Goal: Task Accomplishment & Management: Manage account settings

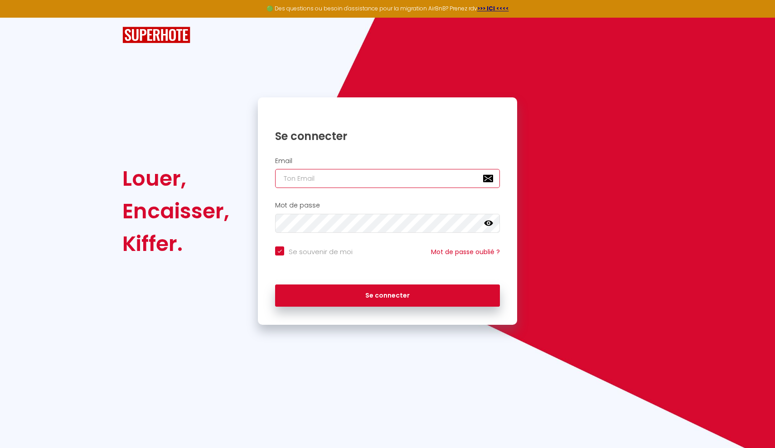
click at [317, 179] on input "email" at bounding box center [387, 178] width 225 height 19
click at [318, 174] on input "email" at bounding box center [387, 178] width 225 height 19
type input "[PERSON_NAME][EMAIL_ADDRESS][DOMAIN_NAME]"
checkbox input "true"
type input "[PERSON_NAME][EMAIL_ADDRESS][DOMAIN_NAME]"
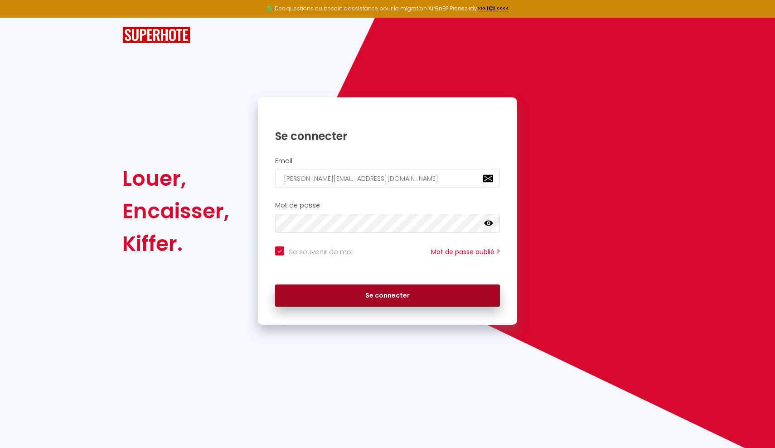
click at [387, 287] on button "Se connecter" at bounding box center [387, 296] width 225 height 23
checkbox input "true"
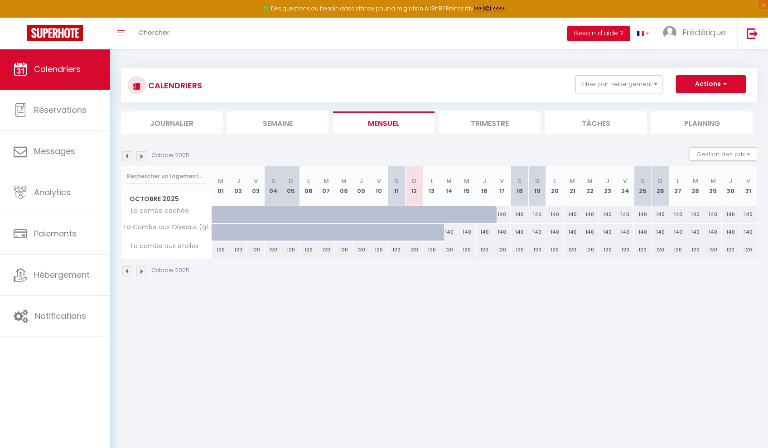
click at [223, 312] on body "🟢 Des questions ou besoin d'assistance pour la migration AirBnB? Prenez rdv >>>…" at bounding box center [384, 273] width 768 height 448
click at [142, 272] on img at bounding box center [141, 271] width 10 height 10
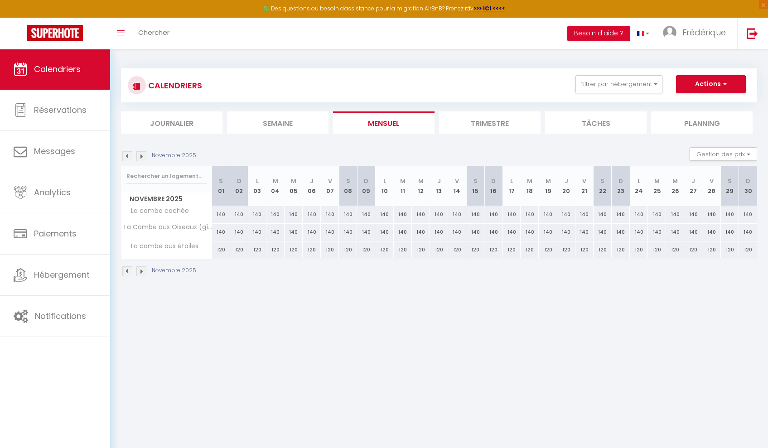
click at [142, 272] on img at bounding box center [141, 271] width 10 height 10
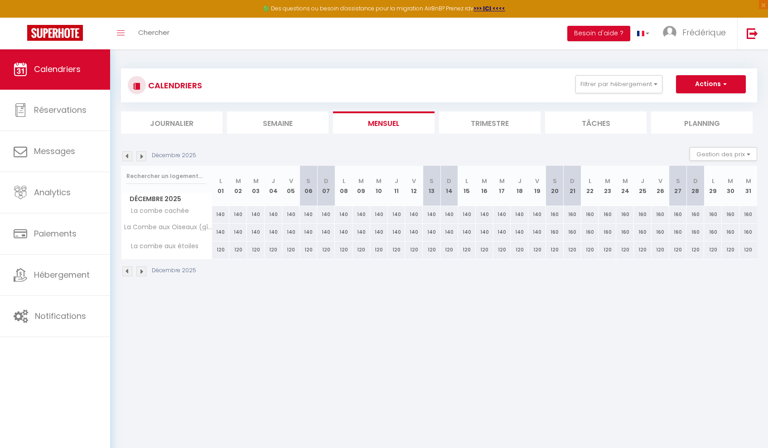
click at [142, 272] on img at bounding box center [141, 271] width 10 height 10
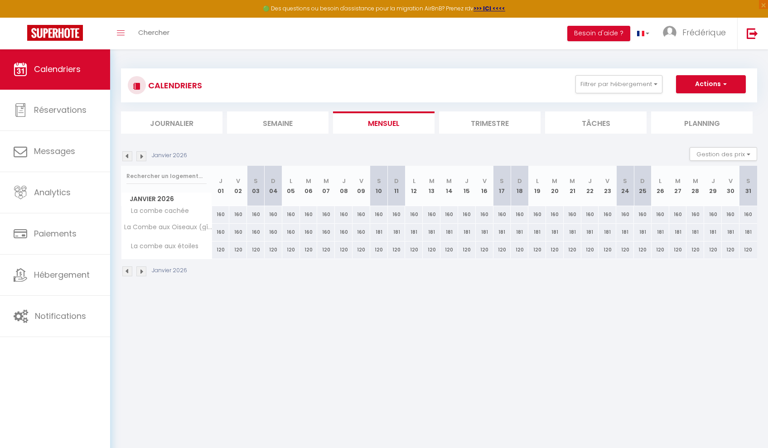
click at [142, 272] on img at bounding box center [141, 271] width 10 height 10
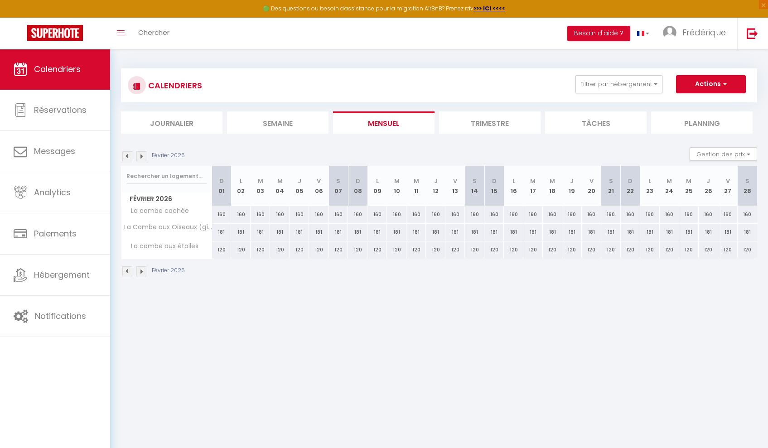
click at [142, 272] on img at bounding box center [141, 271] width 10 height 10
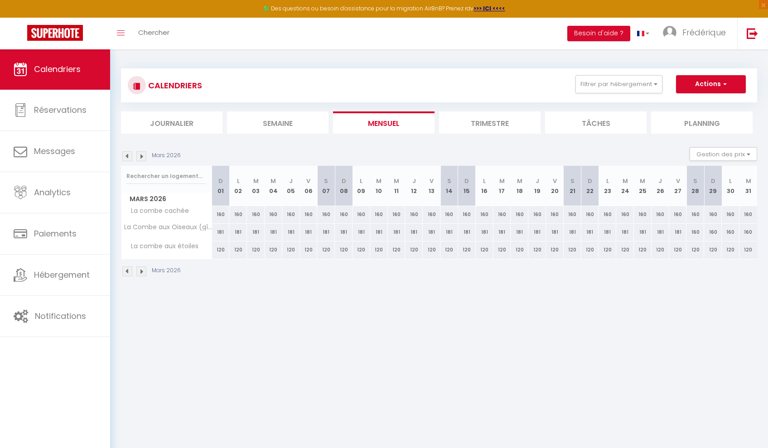
click at [142, 273] on img at bounding box center [141, 271] width 10 height 10
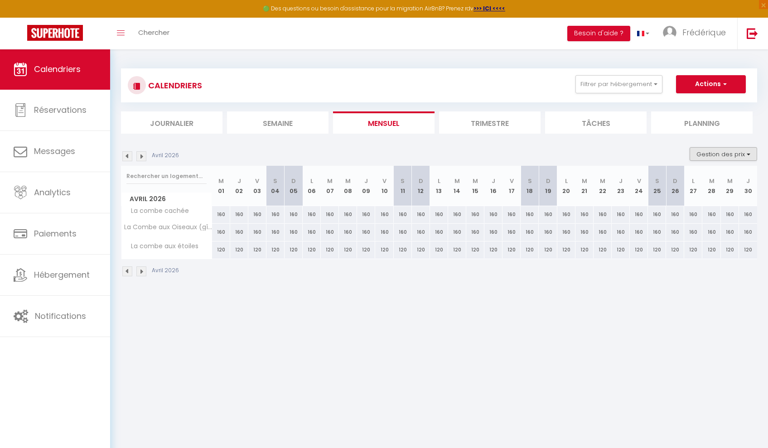
click at [745, 156] on button "Gestion des prix" at bounding box center [724, 154] width 68 height 14
click at [679, 184] on input "Nb Nuits minimum" at bounding box center [716, 182] width 82 height 9
checkbox input "true"
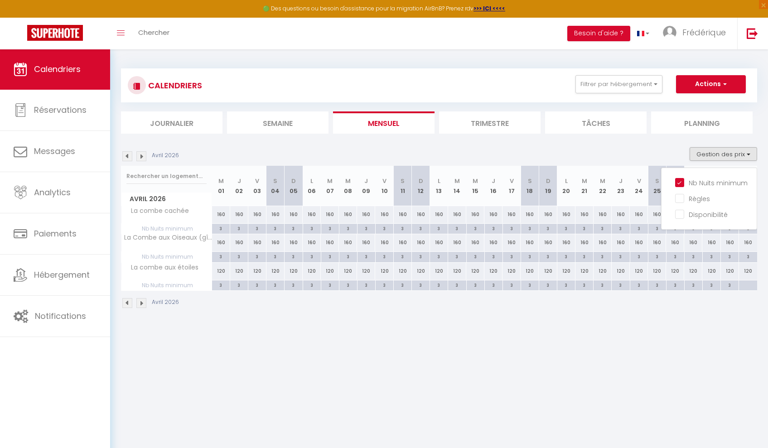
click at [144, 304] on img at bounding box center [141, 303] width 10 height 10
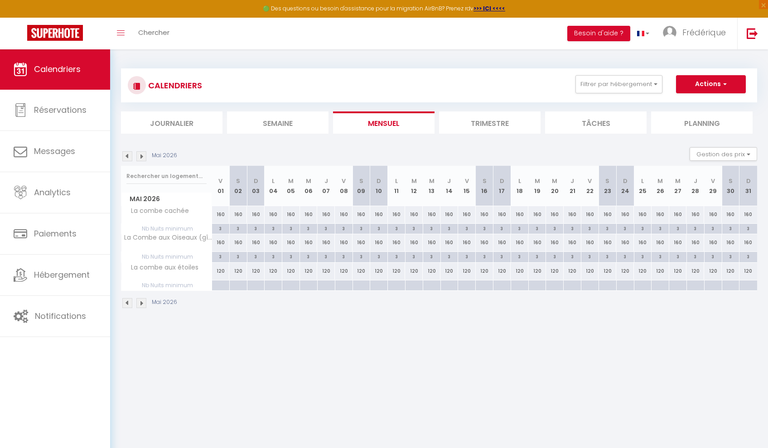
click at [144, 304] on img at bounding box center [141, 303] width 10 height 10
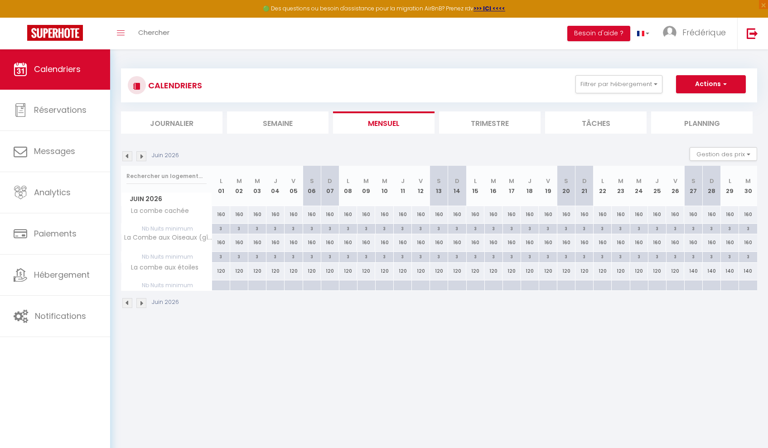
click at [144, 304] on img at bounding box center [141, 303] width 10 height 10
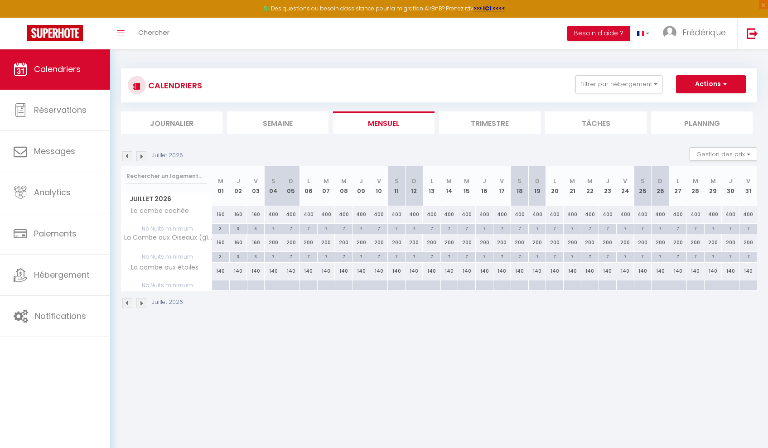
click at [144, 301] on img at bounding box center [141, 303] width 10 height 10
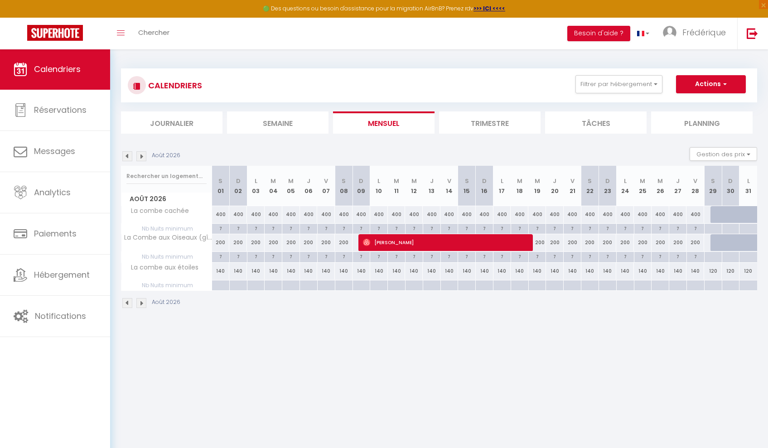
click at [424, 213] on div "400" at bounding box center [432, 214] width 18 height 17
click at [129, 301] on img at bounding box center [127, 303] width 10 height 10
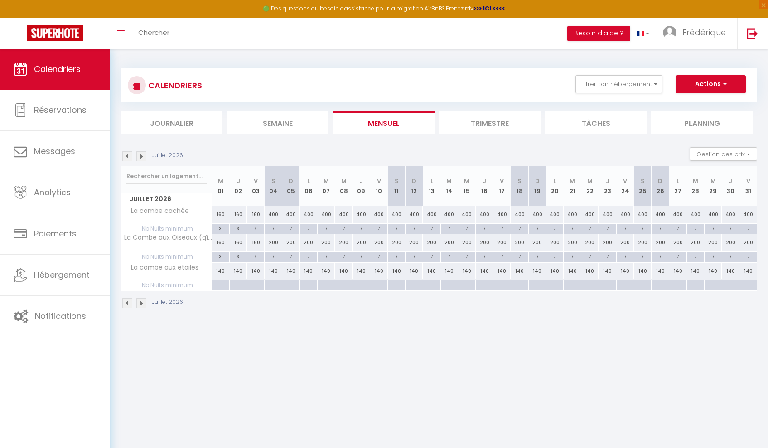
click at [274, 215] on div "400" at bounding box center [274, 214] width 18 height 17
click at [750, 154] on button "Gestion des prix" at bounding box center [724, 154] width 68 height 14
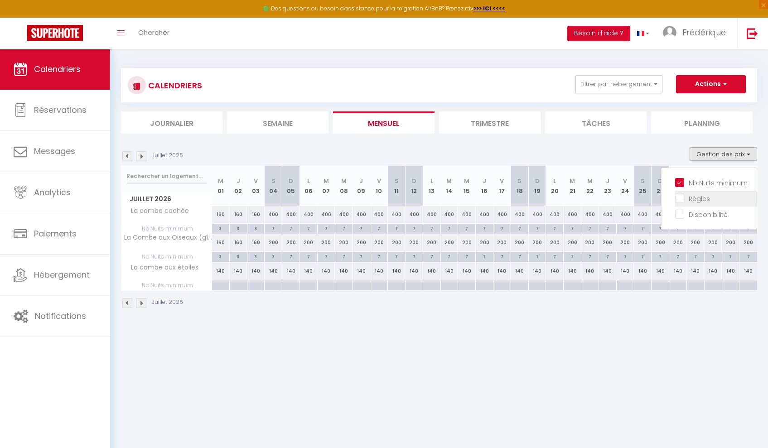
click at [708, 198] on input "Règles" at bounding box center [716, 197] width 82 height 9
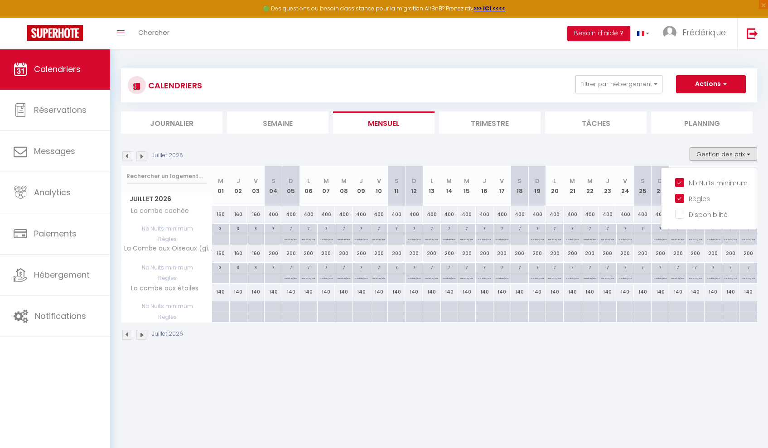
click at [270, 216] on div "400" at bounding box center [274, 214] width 18 height 17
click at [682, 199] on input "Règles" at bounding box center [716, 197] width 82 height 9
checkbox input "false"
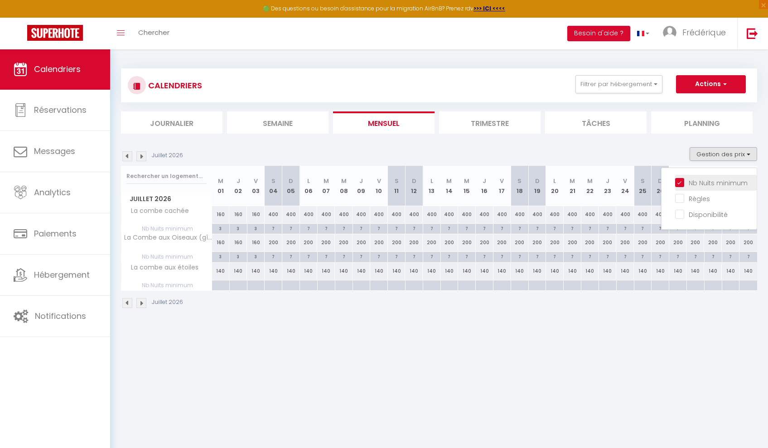
click at [679, 184] on input "Nb Nuits minimum" at bounding box center [716, 182] width 82 height 9
checkbox input "false"
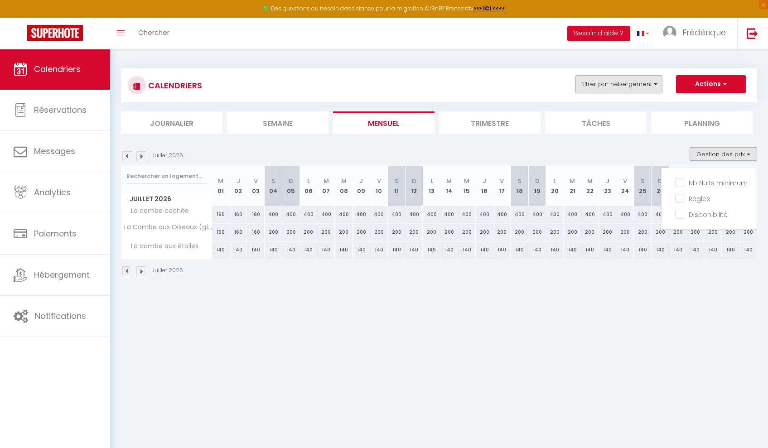
click at [646, 86] on button "Filtrer par hébergement" at bounding box center [618, 84] width 87 height 18
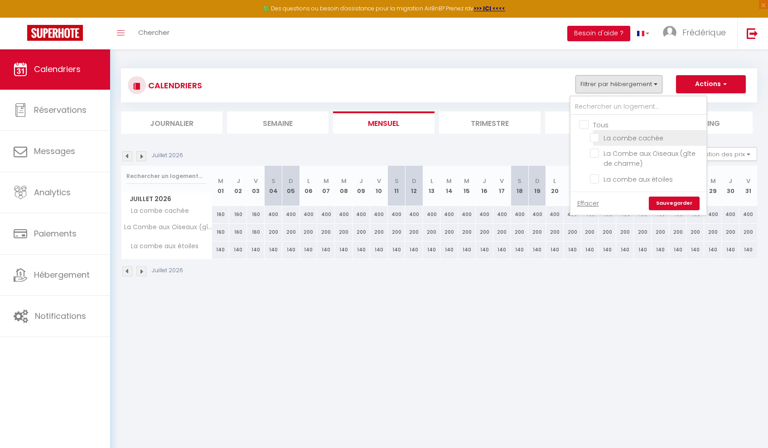
click at [596, 138] on input "La combe cachée" at bounding box center [646, 137] width 113 height 9
checkbox input "true"
checkbox input "false"
click at [687, 205] on link "Sauvegarder" at bounding box center [674, 204] width 51 height 14
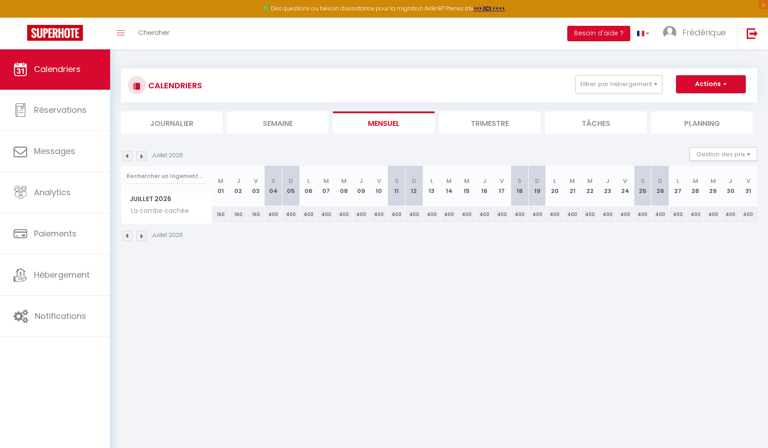
click at [275, 216] on div "400" at bounding box center [274, 214] width 18 height 17
click at [719, 149] on button "Gestion des prix" at bounding box center [724, 154] width 68 height 14
click at [680, 180] on input "Nb Nuits minimum" at bounding box center [716, 182] width 82 height 9
checkbox input "true"
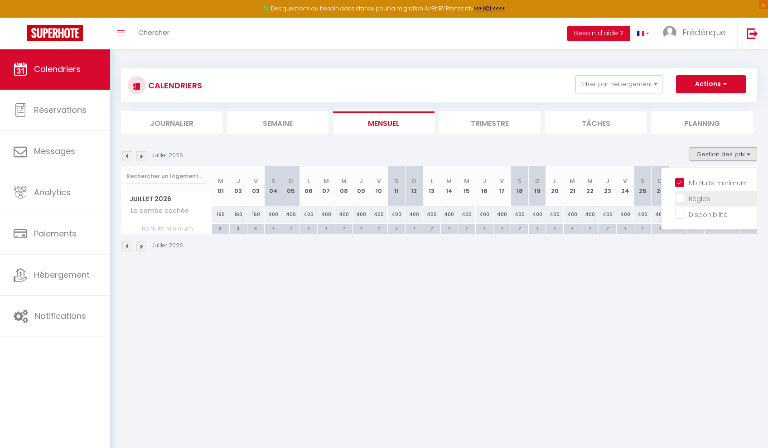
click at [681, 197] on input "Règles" at bounding box center [716, 197] width 82 height 9
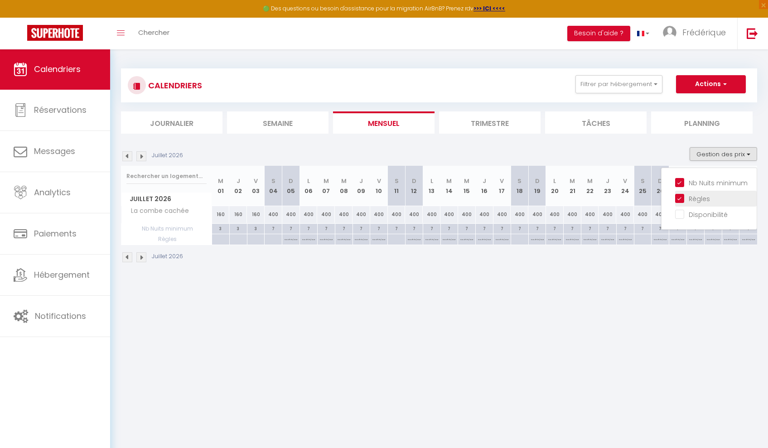
click at [681, 197] on input "Règles" at bounding box center [716, 197] width 82 height 9
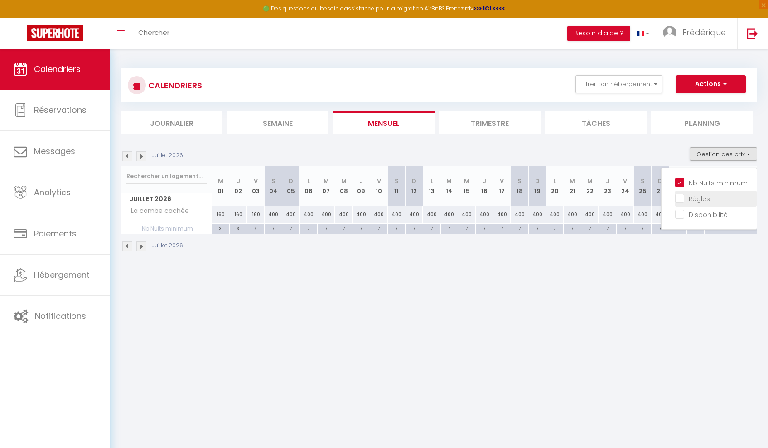
click at [710, 198] on input "Règles" at bounding box center [716, 197] width 82 height 9
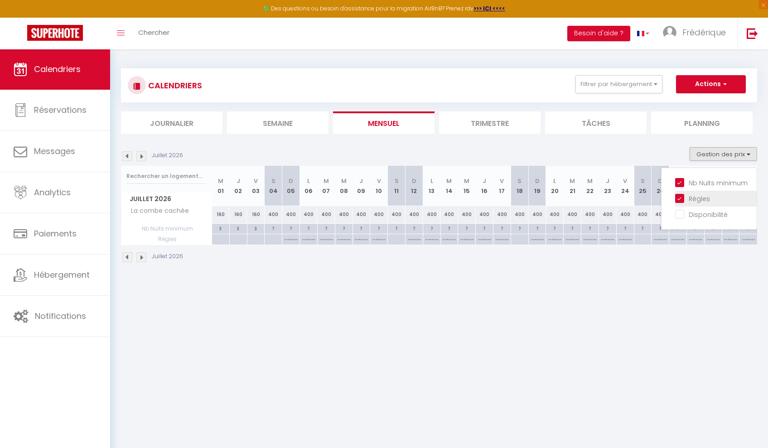
click at [693, 199] on input "Règles" at bounding box center [716, 197] width 82 height 9
checkbox input "false"
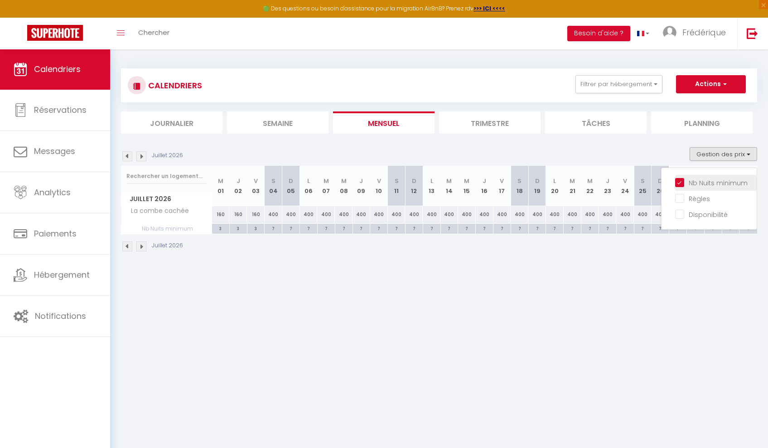
click at [696, 184] on input "Nb Nuits minimum" at bounding box center [716, 182] width 82 height 9
checkbox input "false"
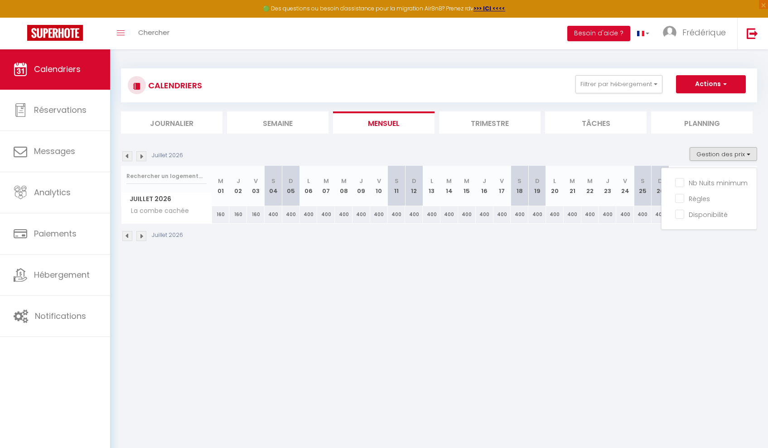
click at [605, 121] on li "Tâches" at bounding box center [595, 122] width 101 height 22
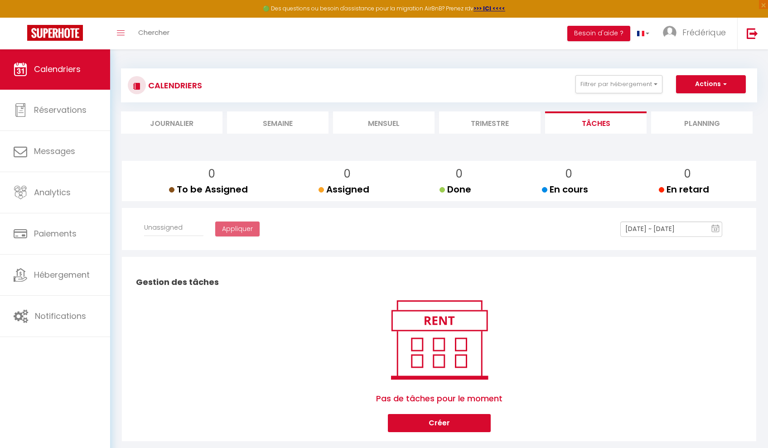
select select
click at [709, 86] on button "Actions" at bounding box center [711, 84] width 70 height 18
drag, startPoint x: 653, startPoint y: 293, endPoint x: 650, endPoint y: 260, distance: 32.3
click at [653, 292] on h2 "Gestion des tâches" at bounding box center [439, 282] width 611 height 28
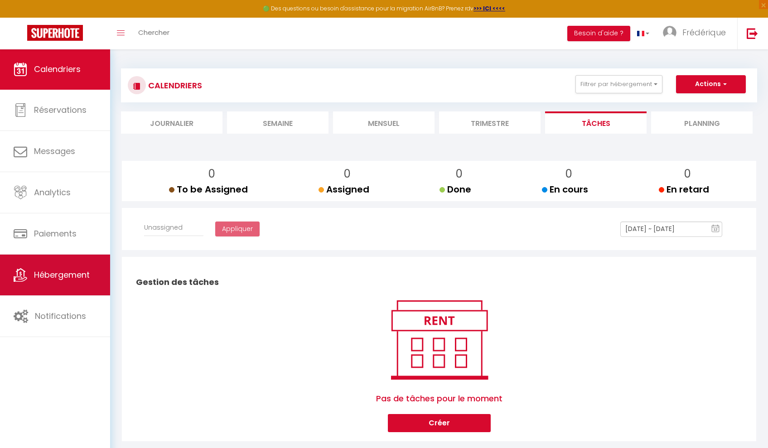
click at [54, 273] on span "Hébergement" at bounding box center [62, 274] width 56 height 11
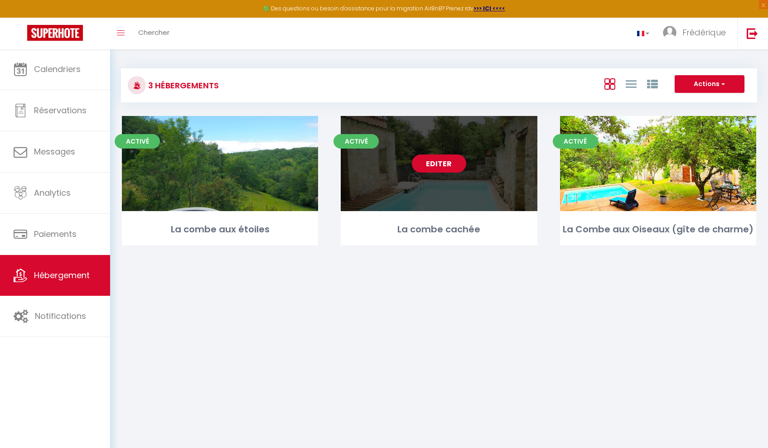
click at [448, 194] on div "Editer" at bounding box center [439, 163] width 196 height 95
select select "3"
select select "2"
select select "1"
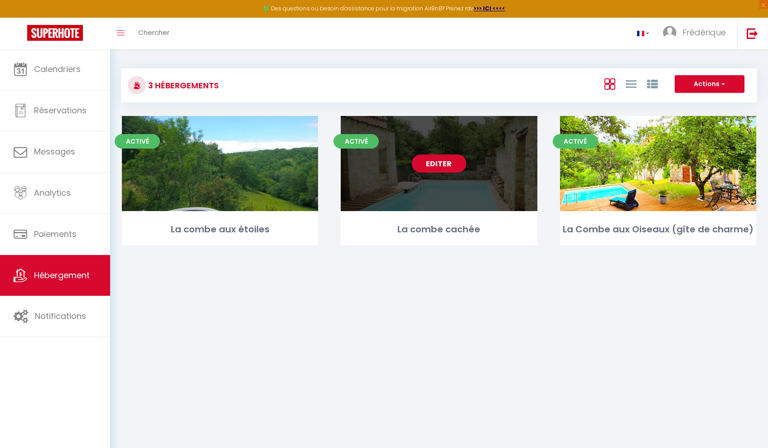
select select "28"
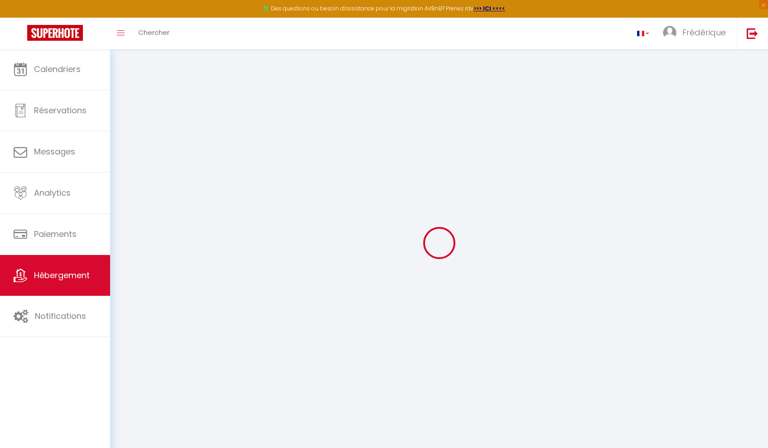
select select
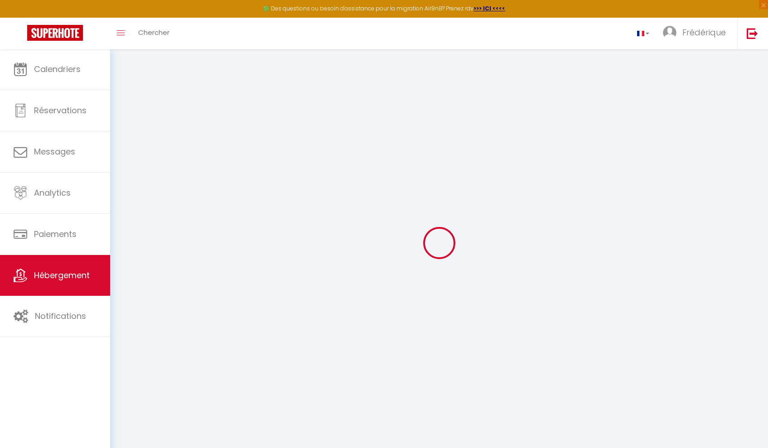
select select
checkbox input "false"
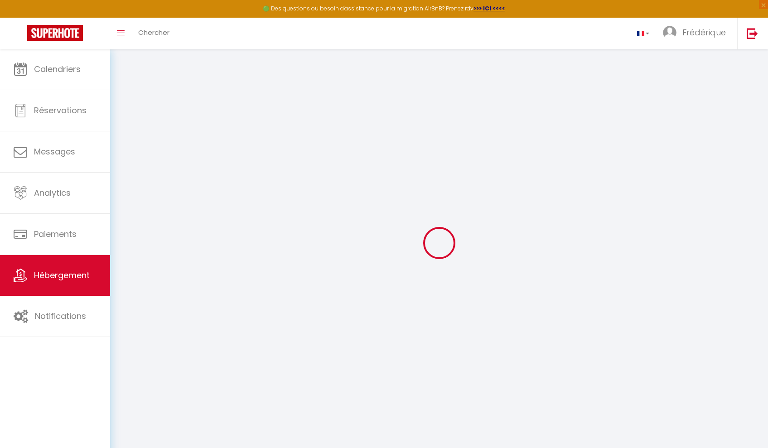
select select
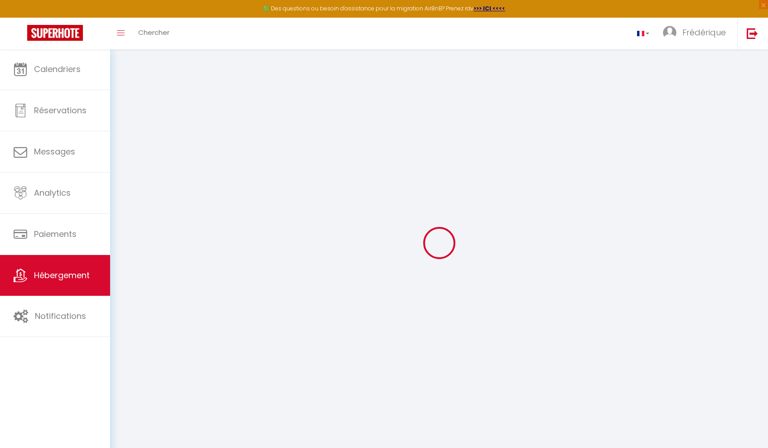
select select
checkbox input "false"
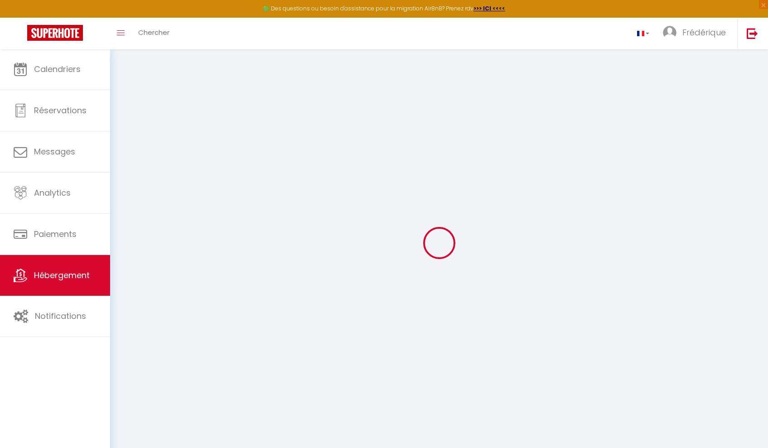
checkbox input "false"
select select
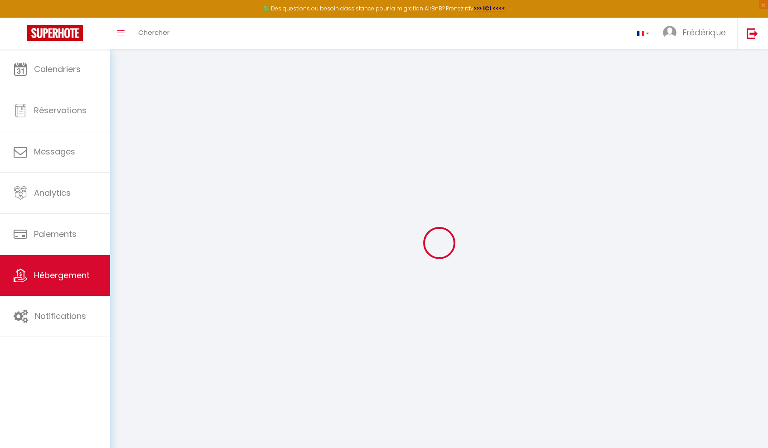
select select
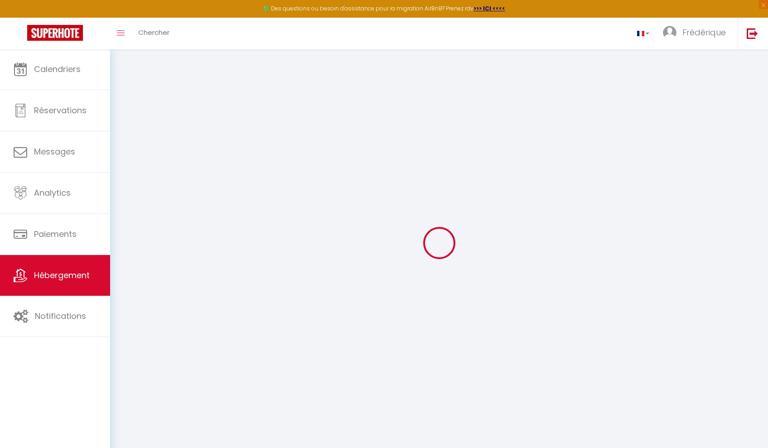
checkbox input "false"
select select
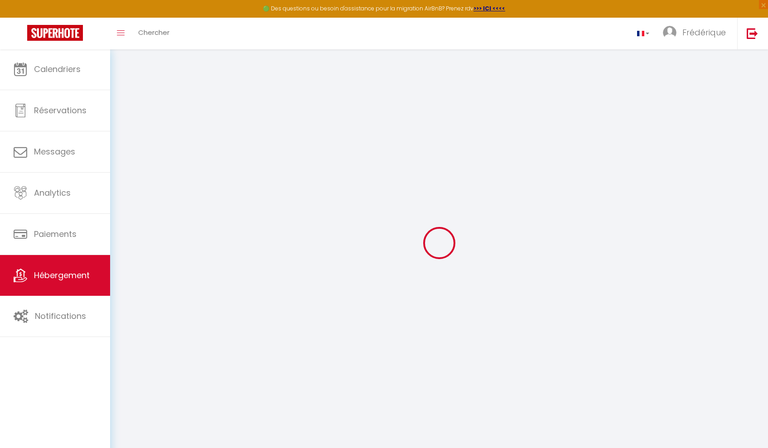
select select
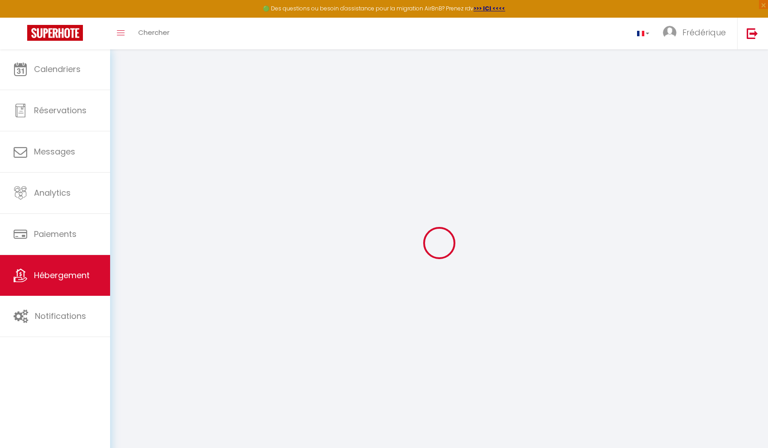
select select
checkbox input "false"
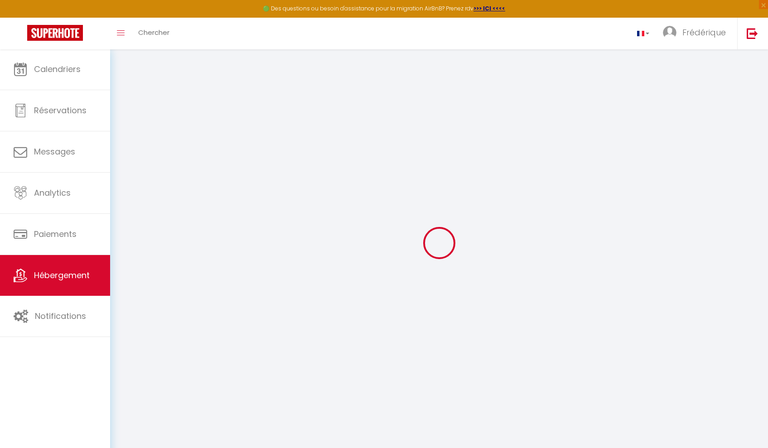
checkbox input "false"
select select
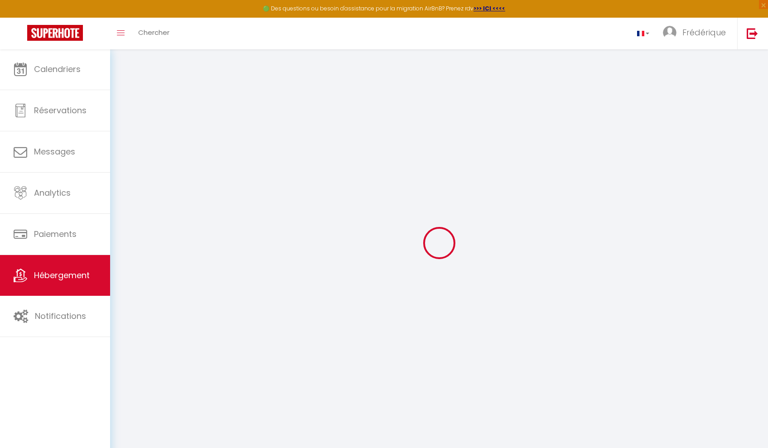
select select
checkbox input "false"
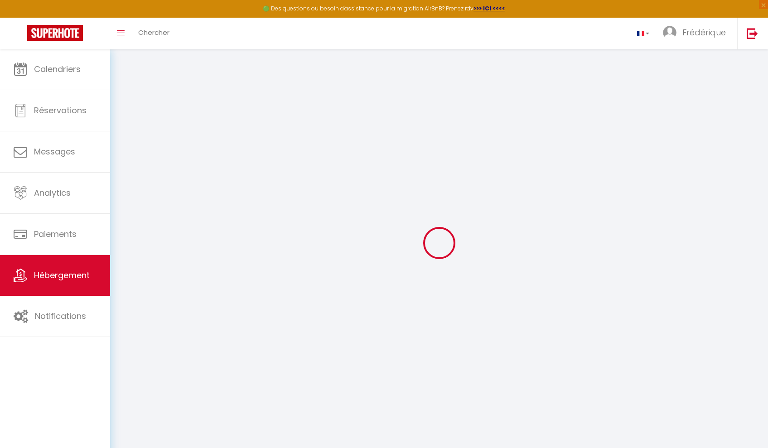
checkbox input "false"
select select
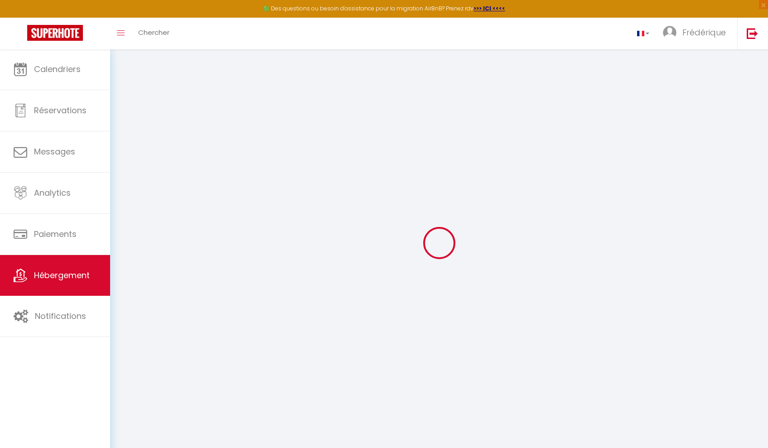
type input "La combe cachée"
type input "[PERSON_NAME]"
type input "FICAT"
select select "houses"
select select "5"
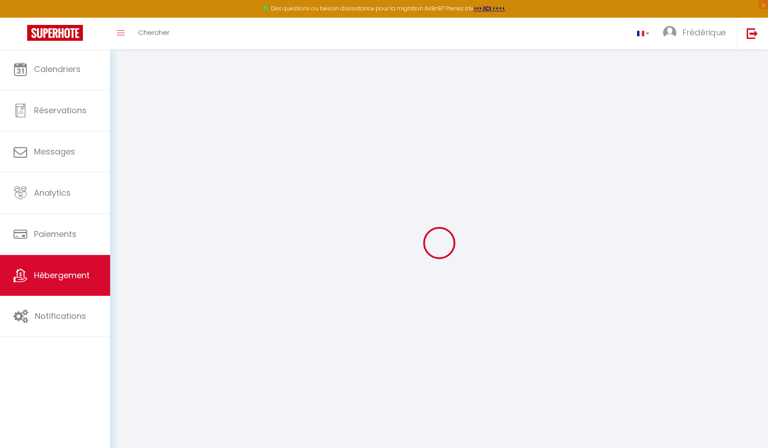
select select "2"
type input "140"
type input "90"
type input "5"
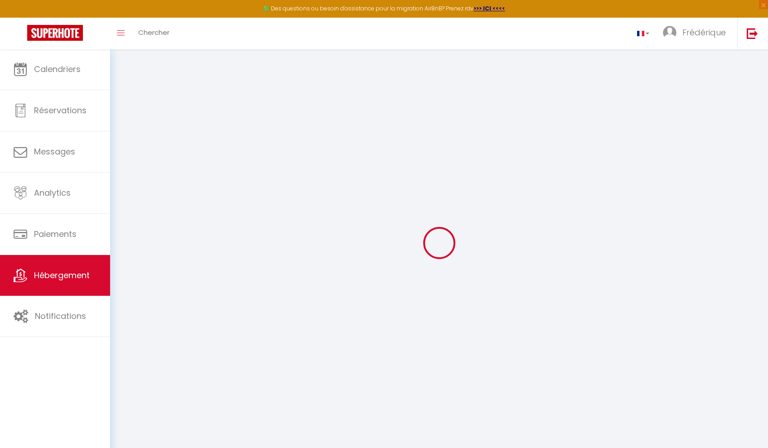
type input "4"
type input "950"
select select
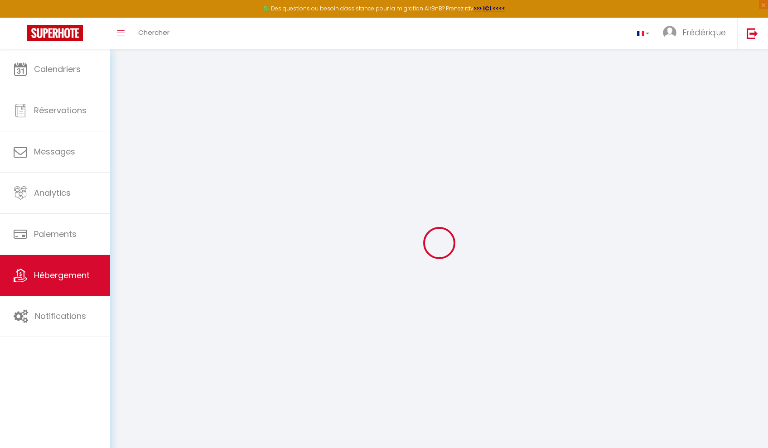
select select
type input "[STREET_ADDRESS]"
type input "12200"
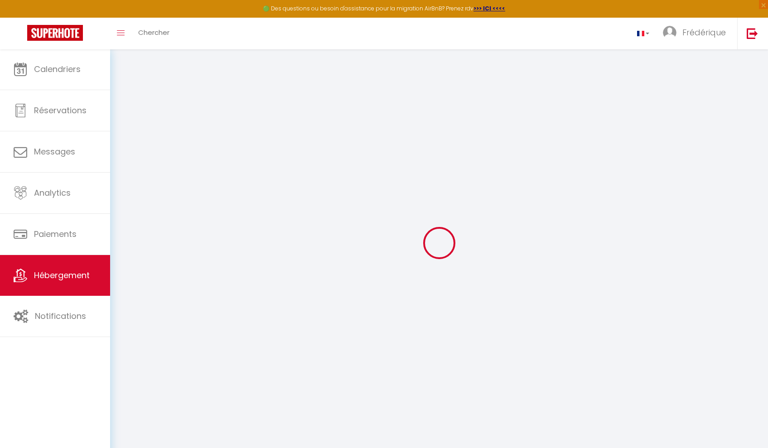
type input "[GEOGRAPHIC_DATA]"
type input "[PERSON_NAME][EMAIL_ADDRESS][DOMAIN_NAME]"
select select
checkbox input "false"
checkbox input "true"
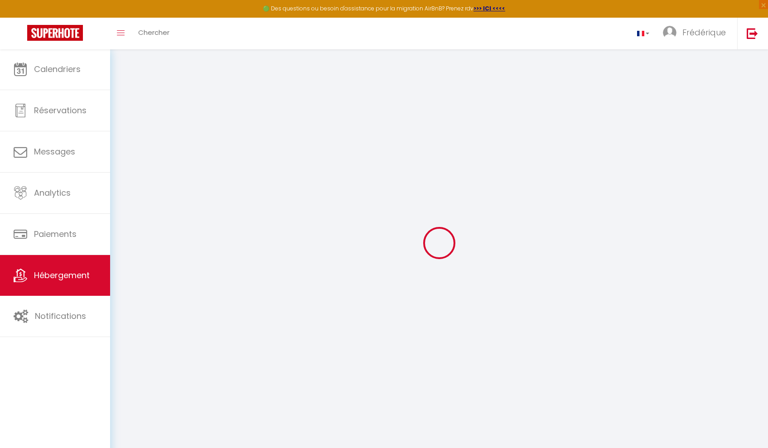
checkbox input "true"
checkbox input "false"
radio input "true"
select select
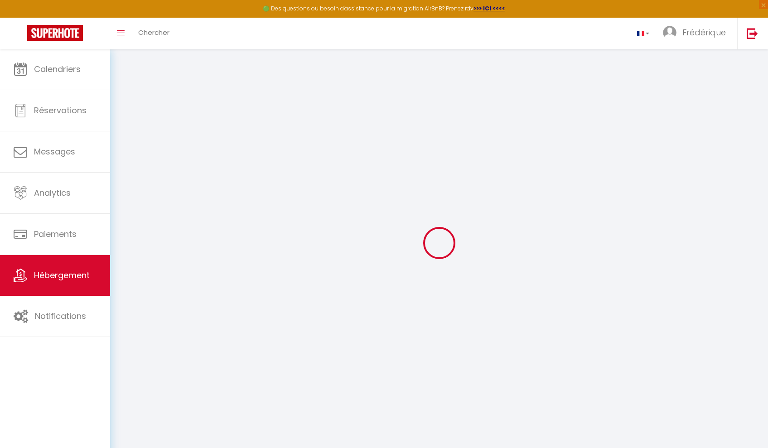
type input "0"
select select
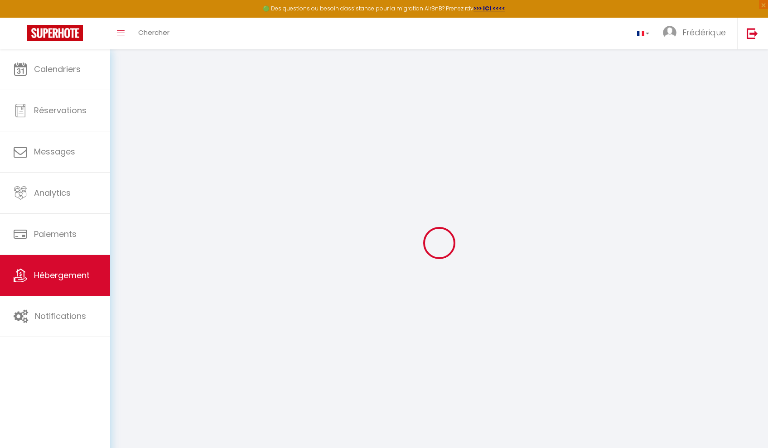
select select
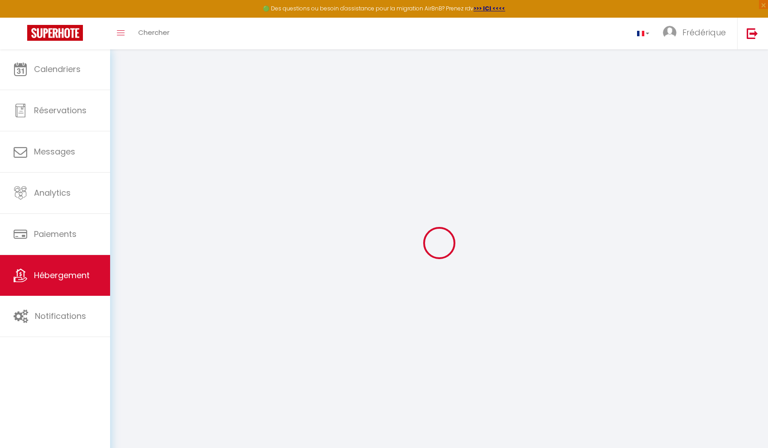
select select
checkbox input "false"
checkbox input "true"
checkbox input "false"
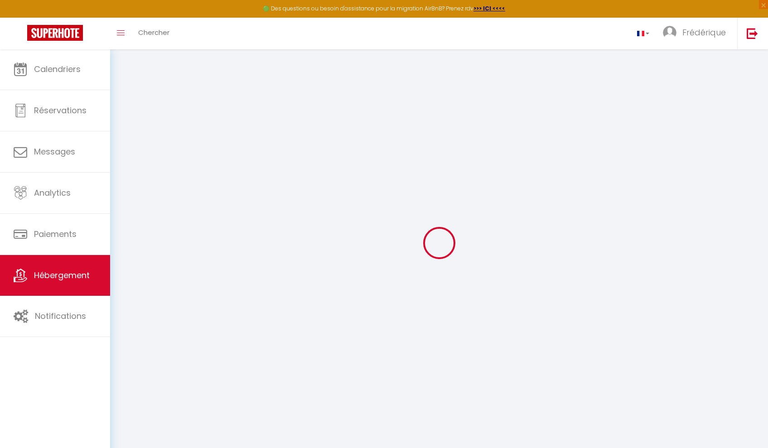
select select
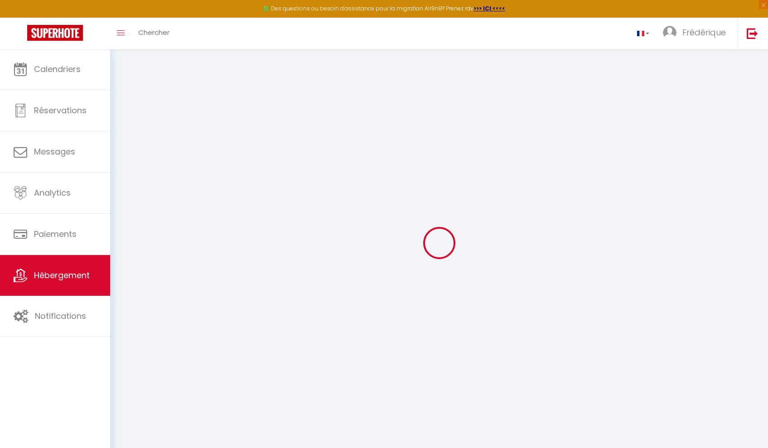
select select
checkbox input "false"
checkbox input "true"
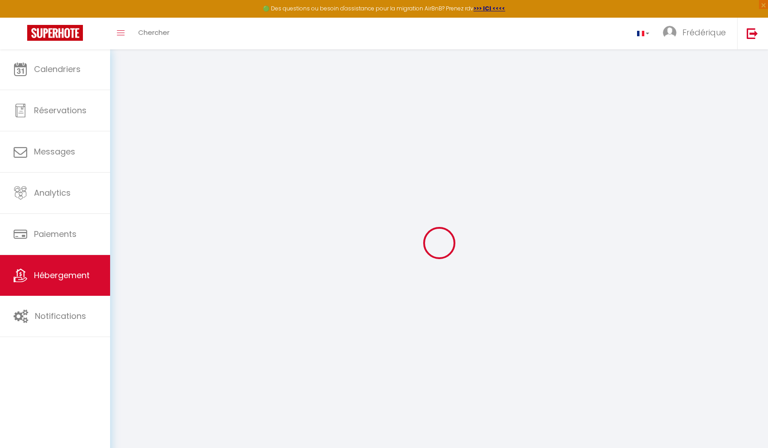
checkbox input "false"
select select "villa"
select select
checkbox input "false"
checkbox input "true"
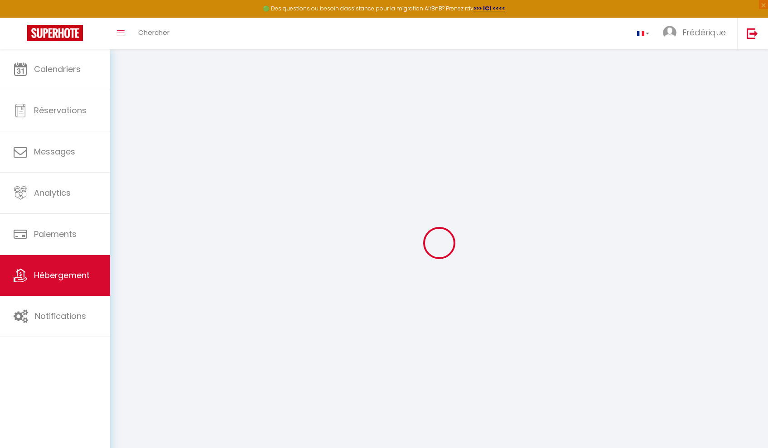
checkbox input "true"
checkbox input "false"
select select "16:00"
select select "18:00"
select select "10:00"
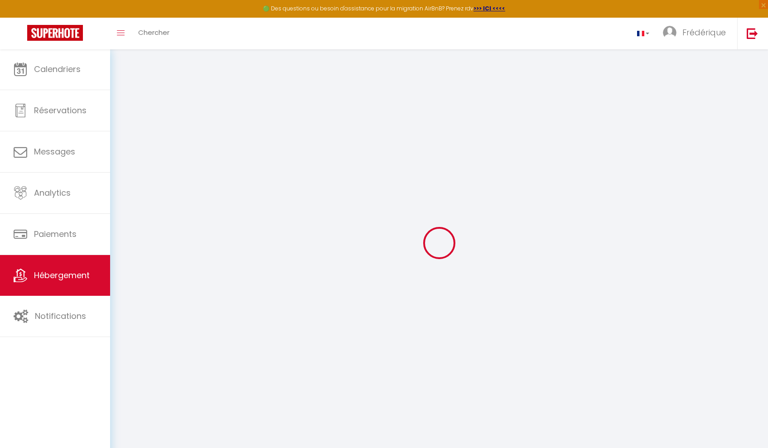
select select "30"
select select "120"
select select "01:00"
select select
checkbox input "false"
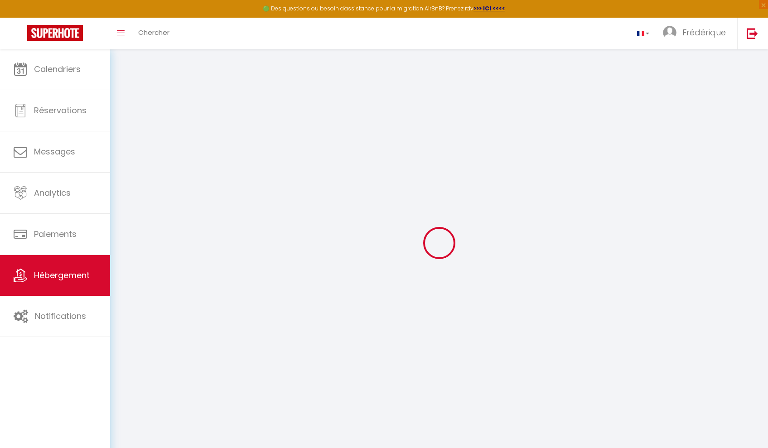
checkbox input "true"
checkbox input "false"
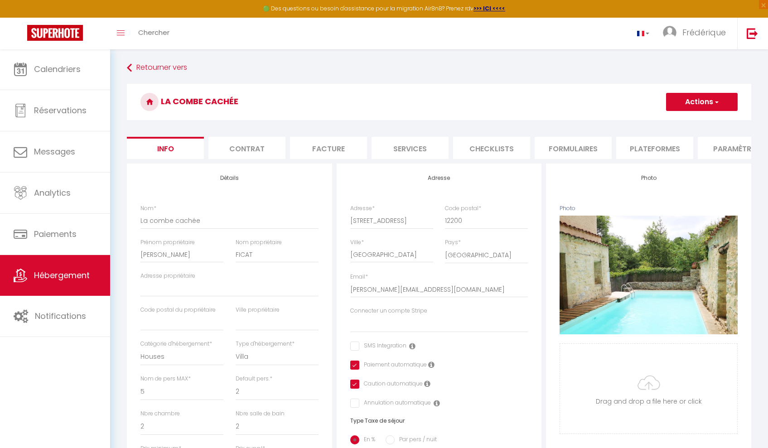
select select
checkbox input "false"
checkbox input "true"
checkbox input "false"
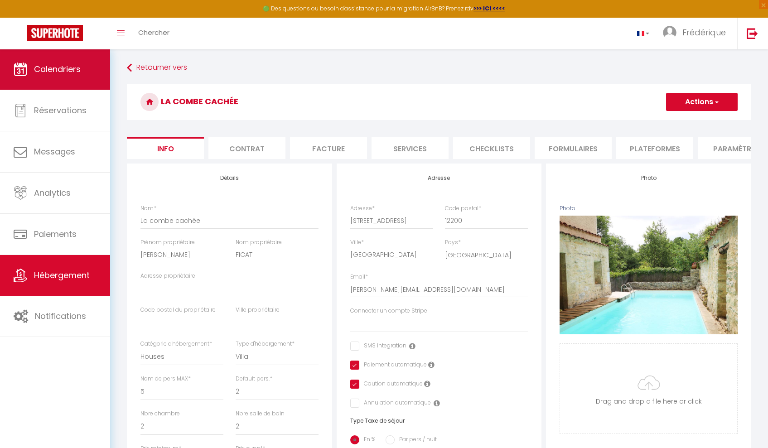
click at [63, 80] on link "Calendriers" at bounding box center [55, 69] width 110 height 41
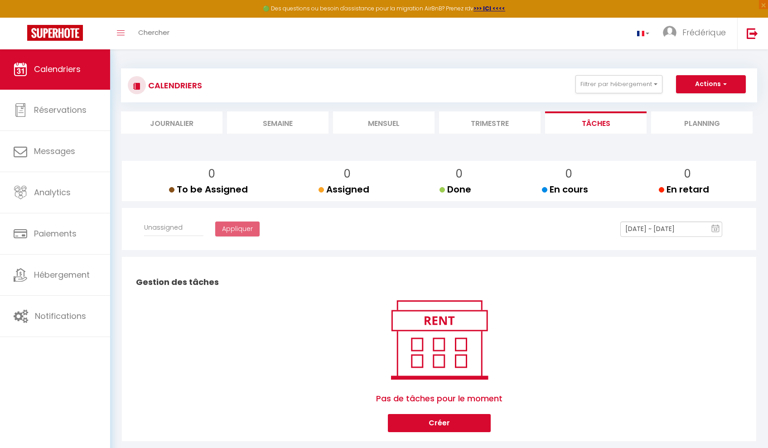
select select
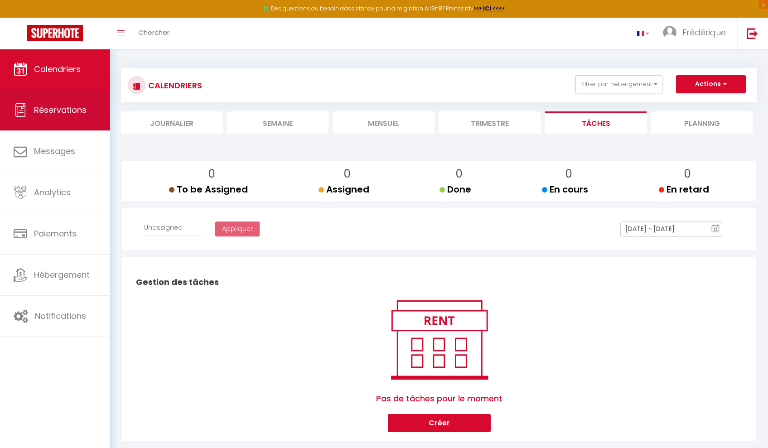
click at [69, 113] on span "Réservations" at bounding box center [60, 109] width 53 height 11
select select "not_cancelled"
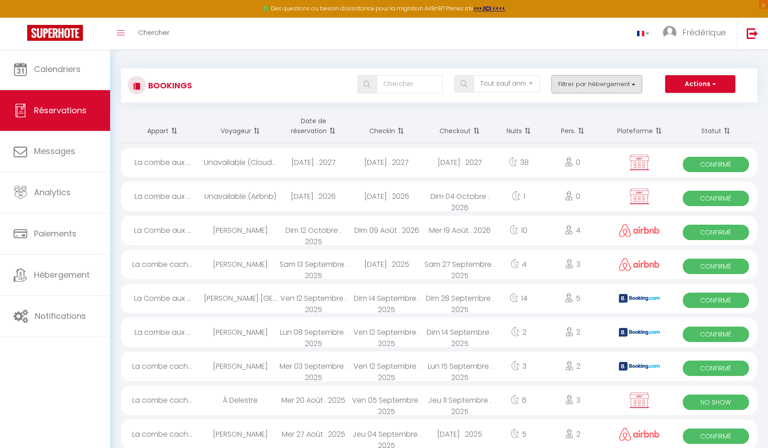
click at [597, 88] on button "Filtrer par hébergement" at bounding box center [596, 84] width 91 height 18
click at [598, 125] on input "La combe cachée" at bounding box center [623, 120] width 118 height 9
checkbox input "true"
checkbox input "false"
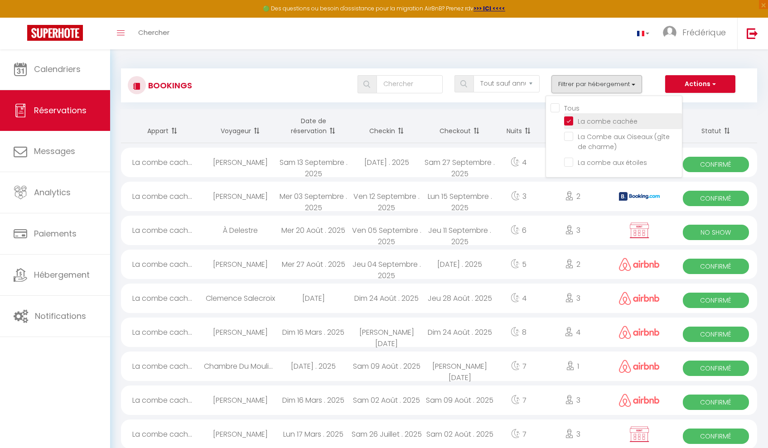
checkbox input "false"
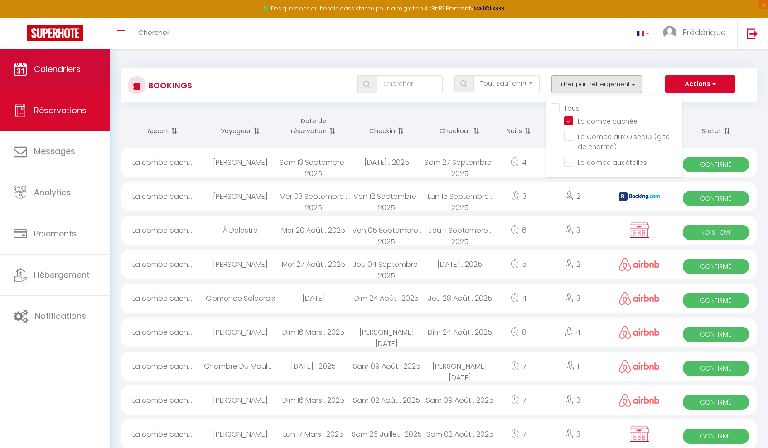
click at [58, 79] on link "Calendriers" at bounding box center [55, 69] width 110 height 41
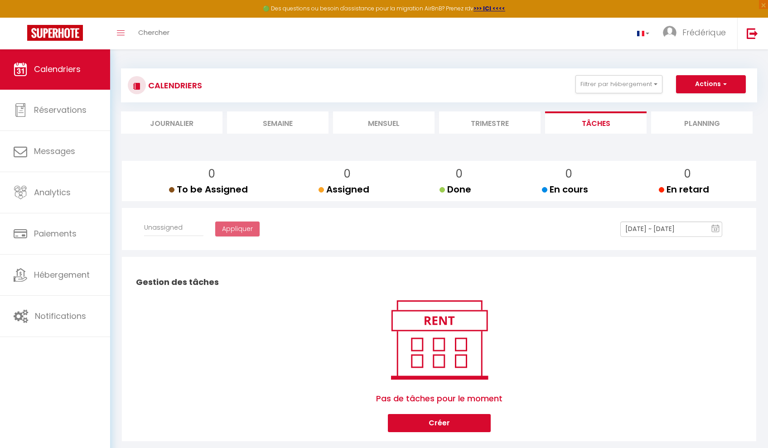
select select
click at [495, 122] on li "Trimestre" at bounding box center [489, 122] width 101 height 22
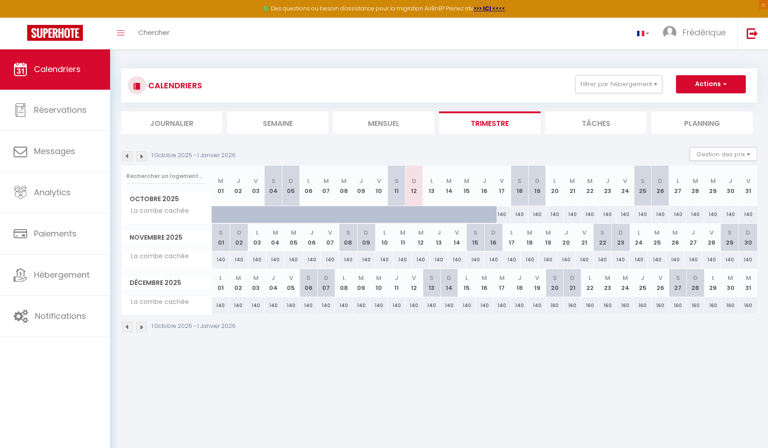
click at [142, 327] on img at bounding box center [141, 327] width 10 height 10
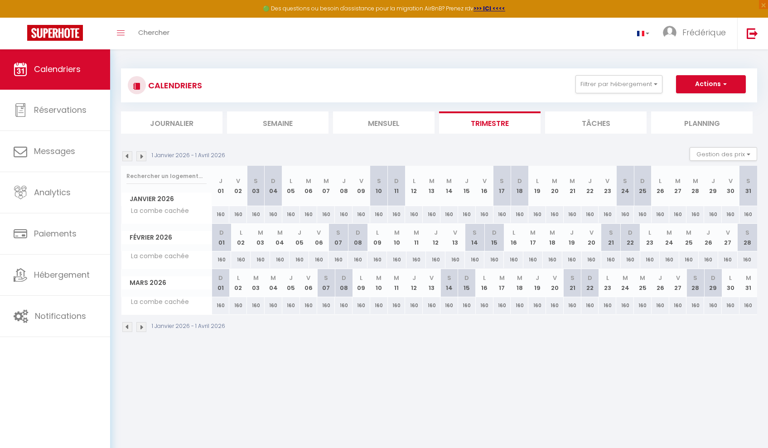
click at [142, 327] on img at bounding box center [141, 327] width 10 height 10
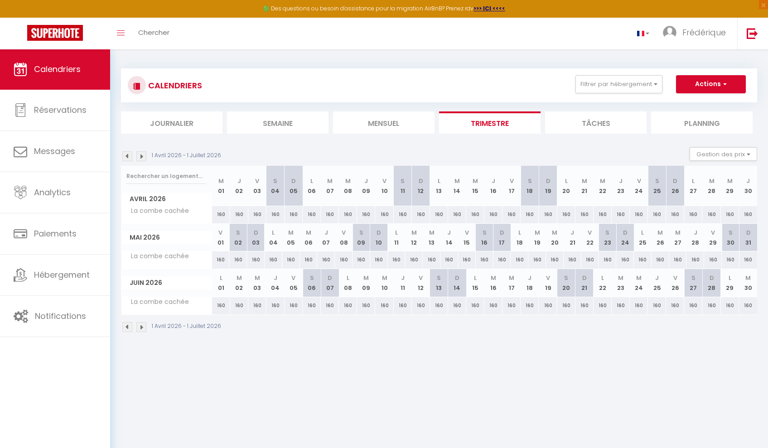
click at [139, 329] on img at bounding box center [141, 327] width 10 height 10
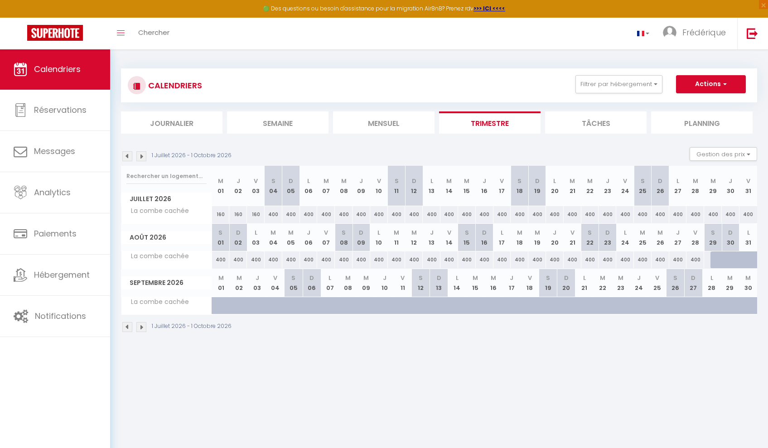
click at [273, 214] on div "400" at bounding box center [274, 214] width 18 height 17
click at [273, 213] on div "400" at bounding box center [274, 214] width 18 height 17
click at [727, 83] on button "Actions" at bounding box center [711, 84] width 70 height 18
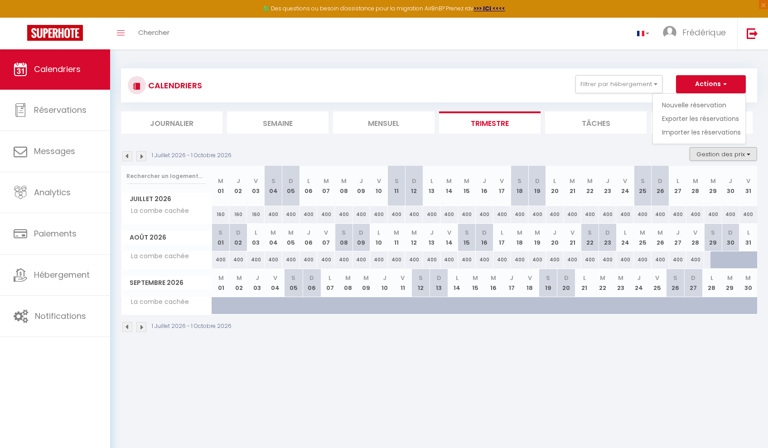
click at [743, 152] on button "Gestion des prix" at bounding box center [724, 154] width 68 height 14
click at [728, 210] on input "Disponibilité" at bounding box center [716, 213] width 82 height 9
checkbox input "true"
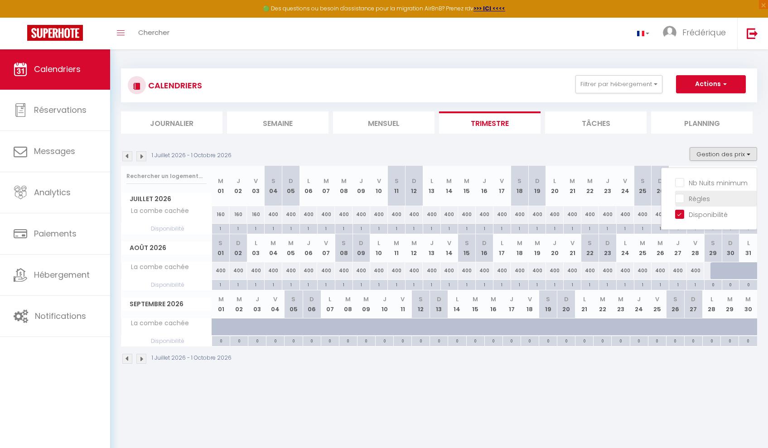
click at [714, 203] on li "Règles" at bounding box center [716, 199] width 82 height 16
click at [730, 156] on button "Gestion des prix" at bounding box center [724, 154] width 68 height 14
click at [686, 199] on input "Règles" at bounding box center [716, 197] width 82 height 9
checkbox input "true"
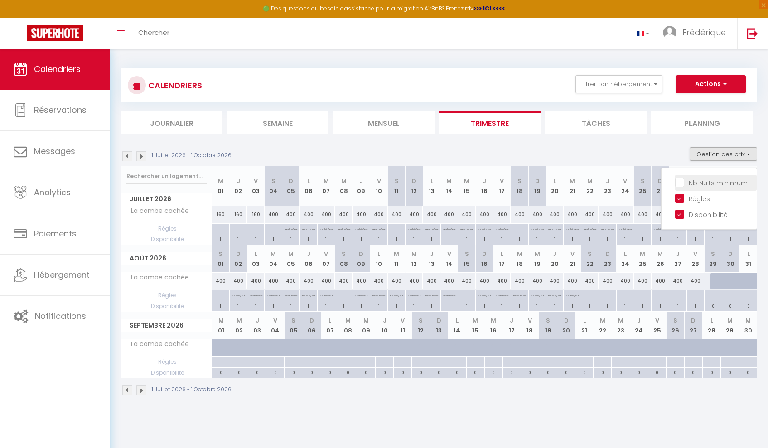
click at [683, 183] on input "Nb Nuits minimum" at bounding box center [716, 182] width 82 height 9
checkbox input "true"
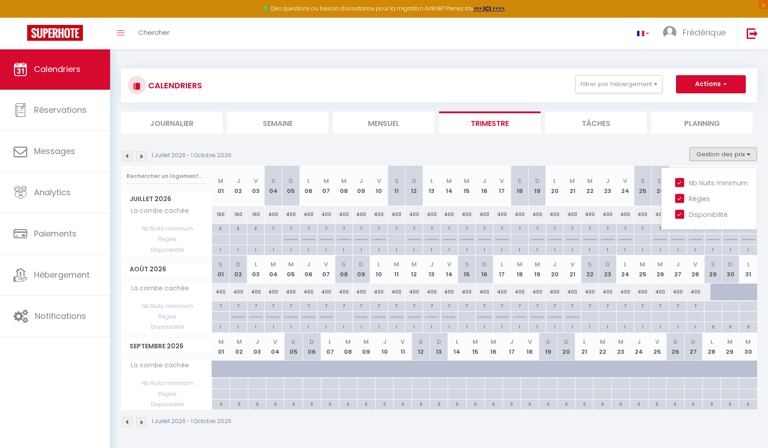
click at [289, 211] on div "400" at bounding box center [291, 214] width 18 height 17
click at [713, 88] on button "Actions" at bounding box center [711, 84] width 70 height 18
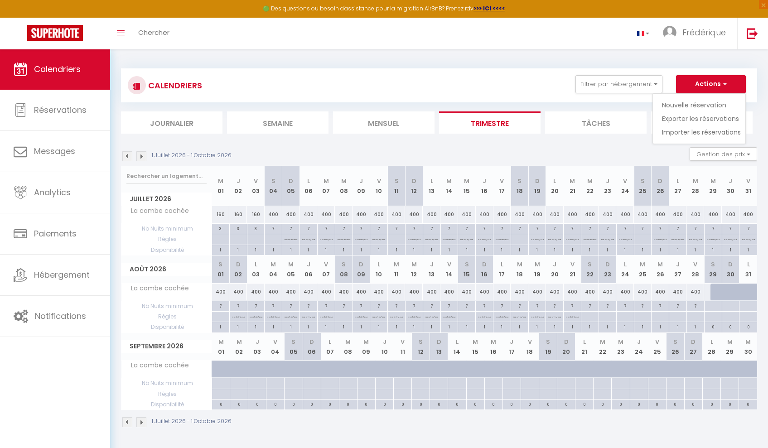
click at [636, 102] on div "CALENDRIERS Filtrer par hébergement Tous La combe cachée La Combe aux Oiseaux (…" at bounding box center [439, 100] width 636 height 65
click at [288, 240] on p "No ch in/out" at bounding box center [291, 238] width 13 height 9
click at [293, 215] on div "400" at bounding box center [291, 214] width 18 height 17
click at [291, 185] on th "D 05" at bounding box center [291, 186] width 18 height 40
click at [288, 213] on div "400" at bounding box center [291, 214] width 18 height 17
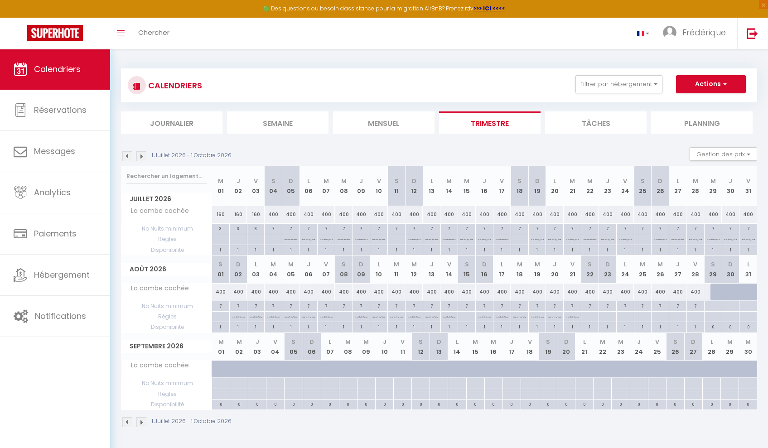
click at [288, 213] on div "400" at bounding box center [291, 214] width 18 height 17
click at [293, 123] on li "Semaine" at bounding box center [277, 122] width 101 height 22
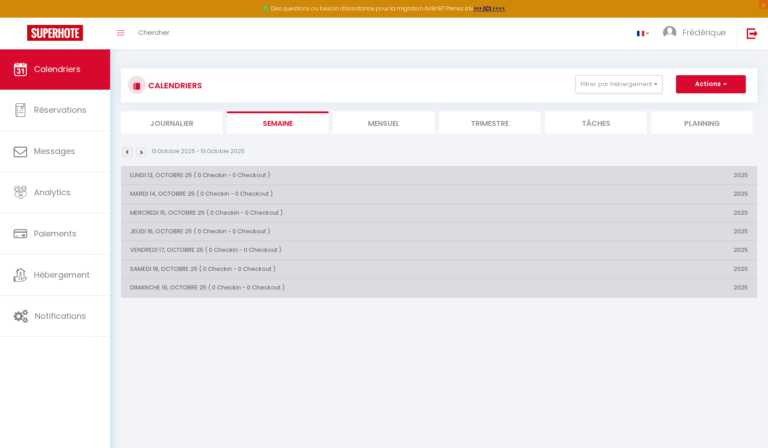
click at [142, 154] on img at bounding box center [141, 152] width 10 height 10
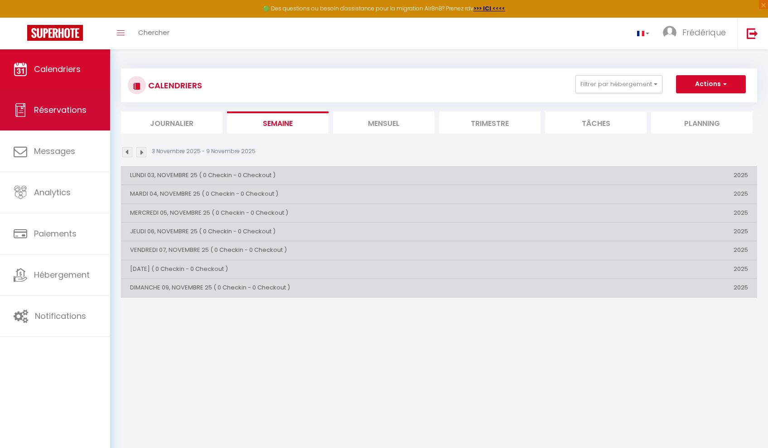
click at [60, 118] on link "Réservations" at bounding box center [55, 110] width 110 height 41
select select "not_cancelled"
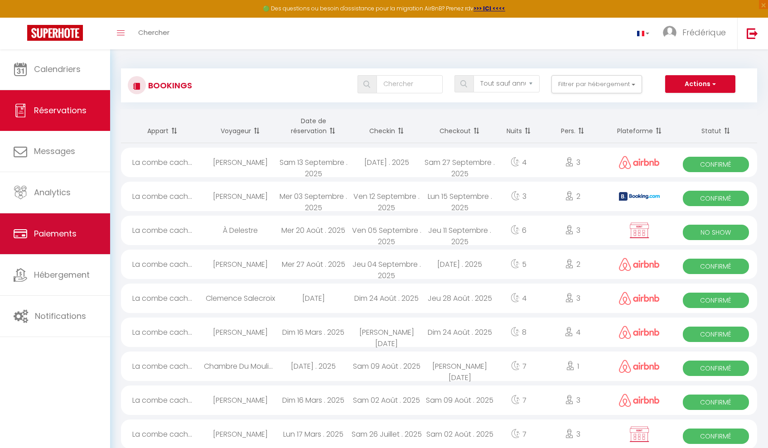
click at [53, 236] on span "Paiements" at bounding box center [55, 233] width 43 height 11
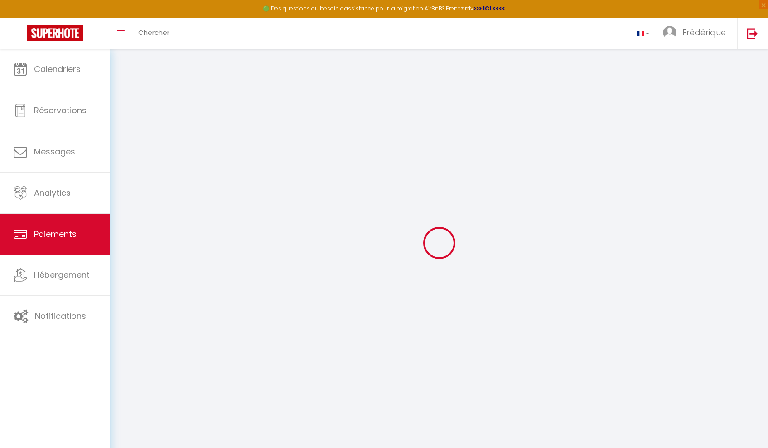
select select "2"
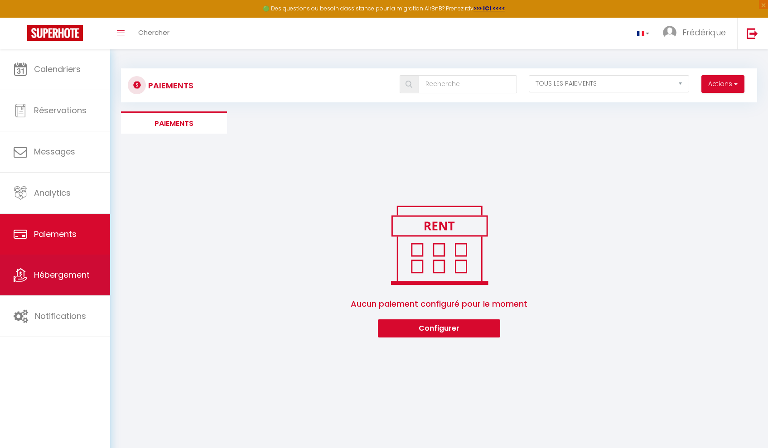
click at [48, 285] on link "Hébergement" at bounding box center [55, 275] width 110 height 41
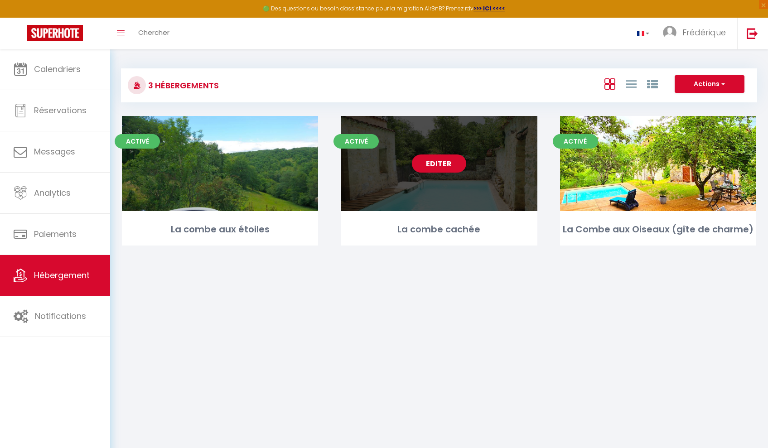
click at [459, 215] on div "Activé Editer La combe cachée" at bounding box center [439, 181] width 196 height 130
select select "3"
select select "2"
select select "1"
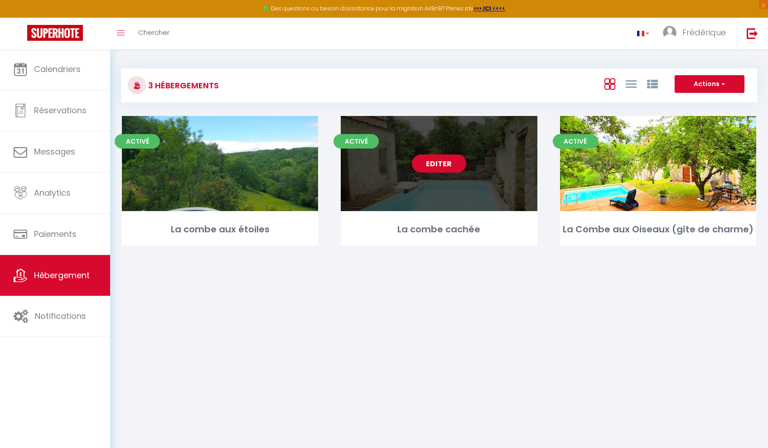
select select "28"
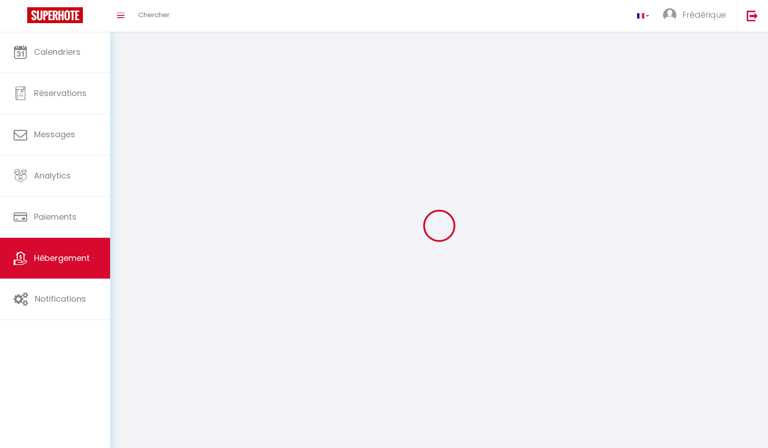
select select
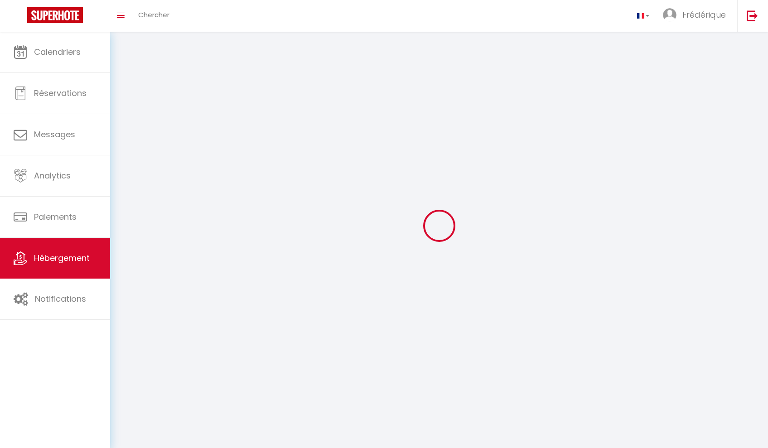
select select
checkbox input "false"
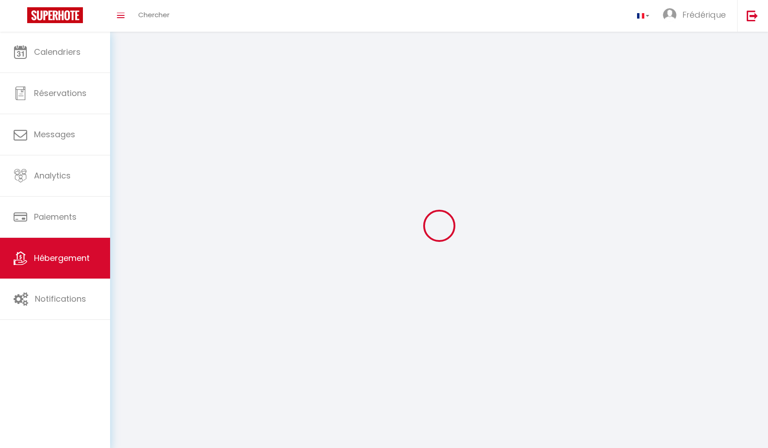
select select
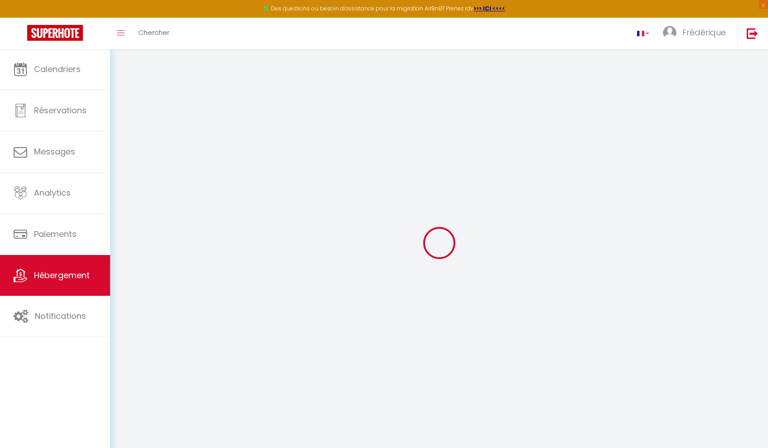
select select
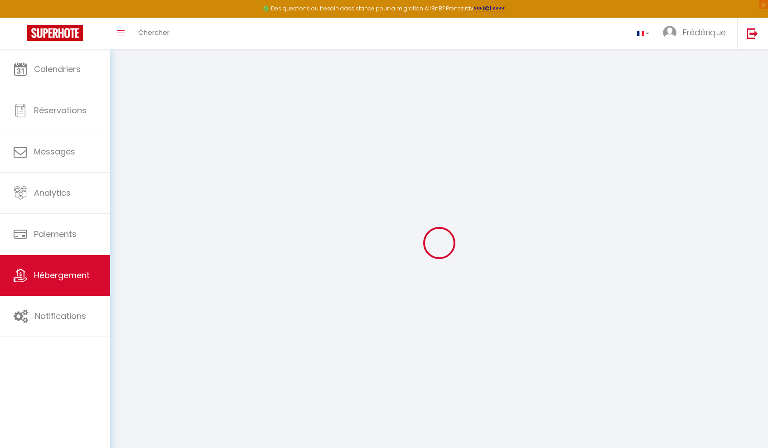
select select
checkbox input "false"
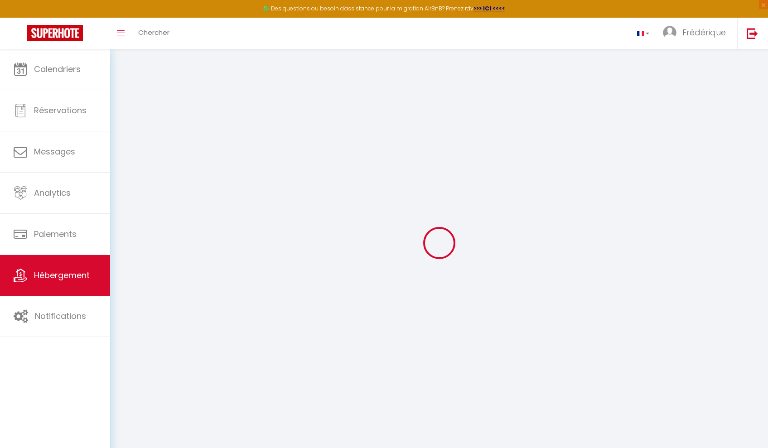
select select
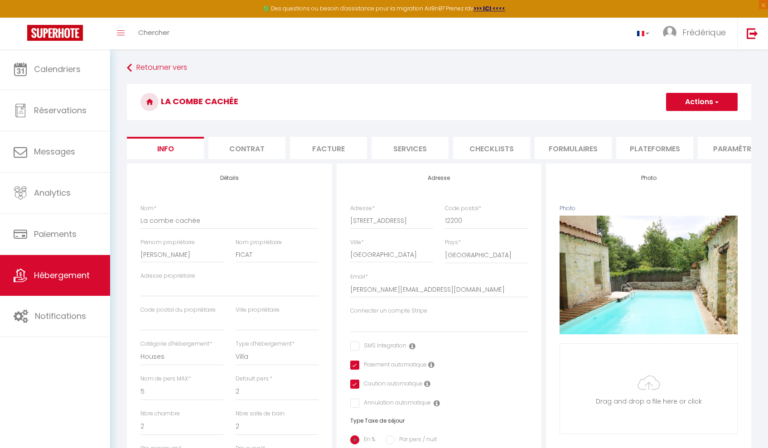
click at [255, 152] on li "Contrat" at bounding box center [246, 148] width 77 height 22
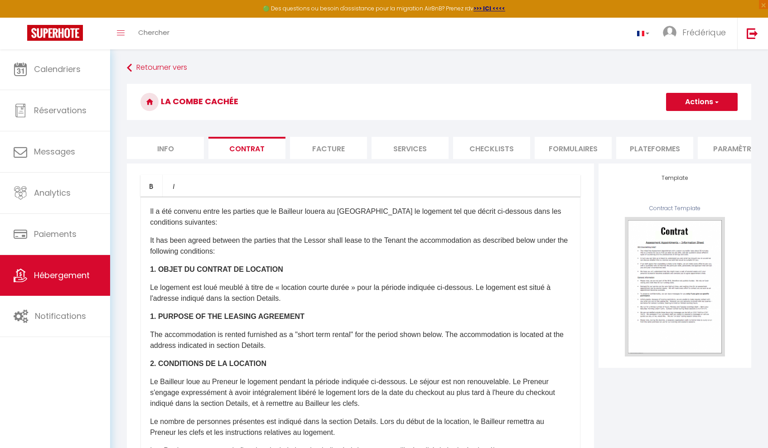
click at [315, 153] on li "Facture" at bounding box center [328, 148] width 77 height 22
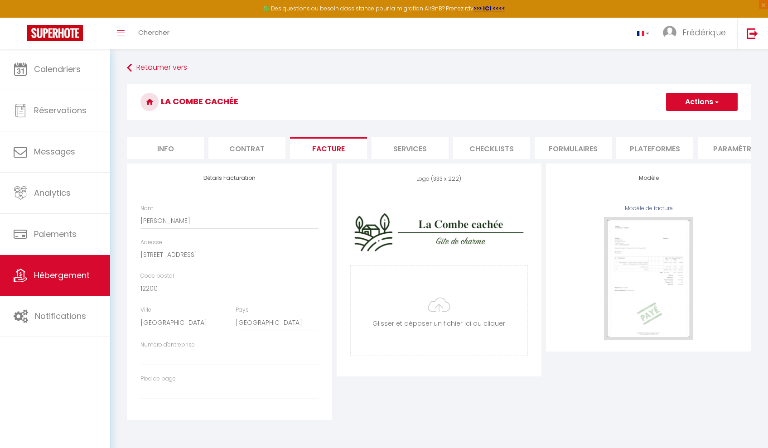
click at [417, 147] on li "Services" at bounding box center [409, 148] width 77 height 22
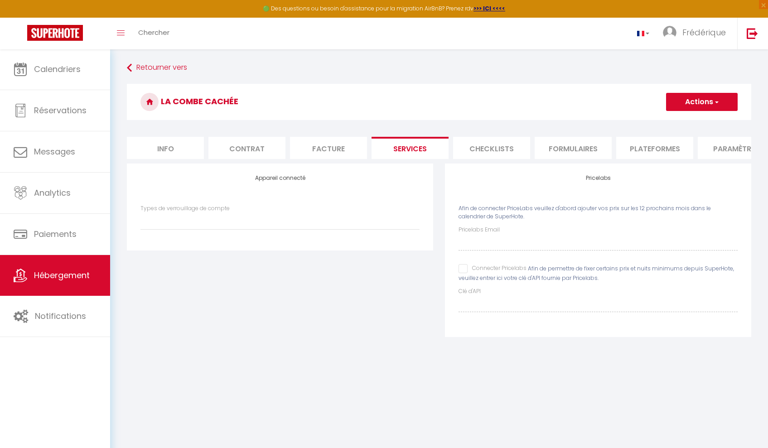
click at [477, 149] on li "Checklists" at bounding box center [491, 148] width 77 height 22
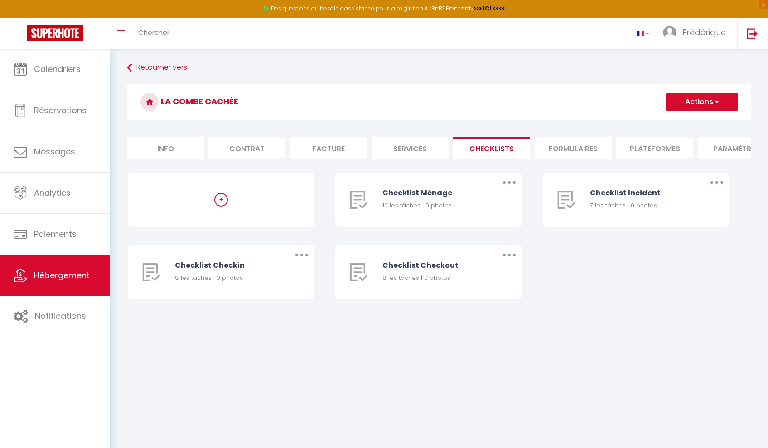
click at [551, 145] on li "Formulaires" at bounding box center [573, 148] width 77 height 22
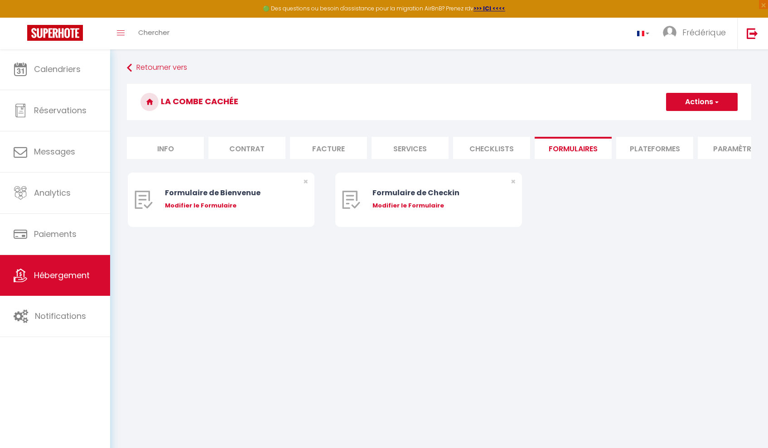
click at [655, 149] on li "Plateformes" at bounding box center [654, 148] width 77 height 22
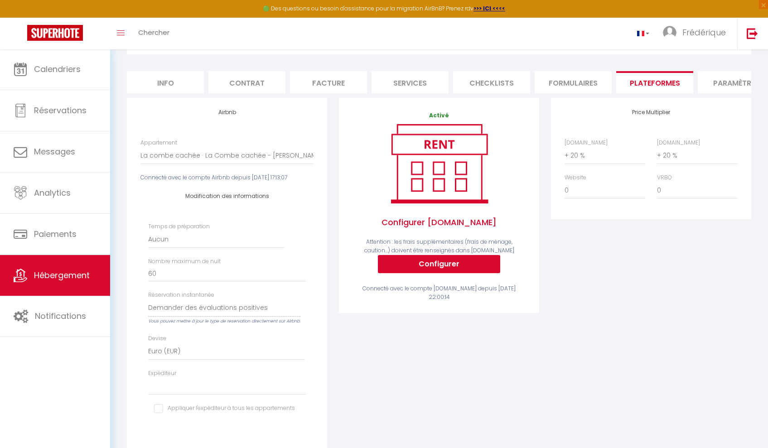
scroll to position [40, 0]
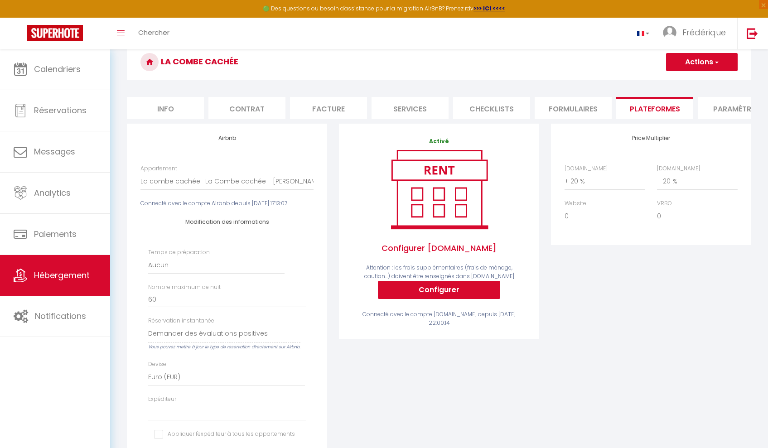
click at [724, 106] on li "Paramètres" at bounding box center [736, 108] width 77 height 22
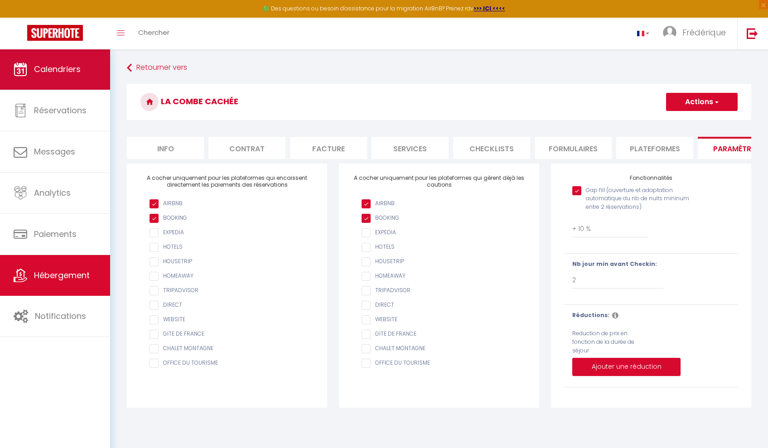
click at [55, 76] on link "Calendriers" at bounding box center [55, 69] width 110 height 41
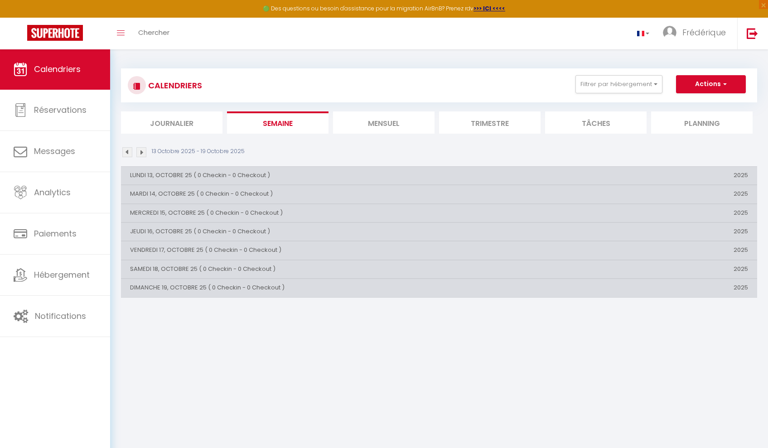
click at [618, 119] on li "Tâches" at bounding box center [595, 122] width 101 height 22
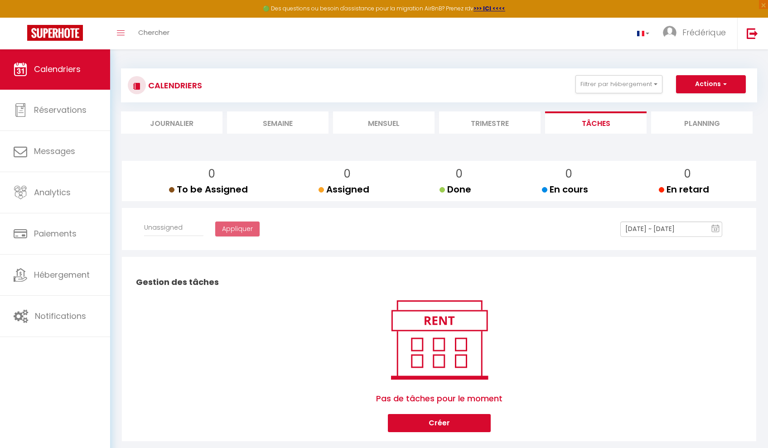
click at [681, 121] on li "Planning" at bounding box center [701, 122] width 101 height 22
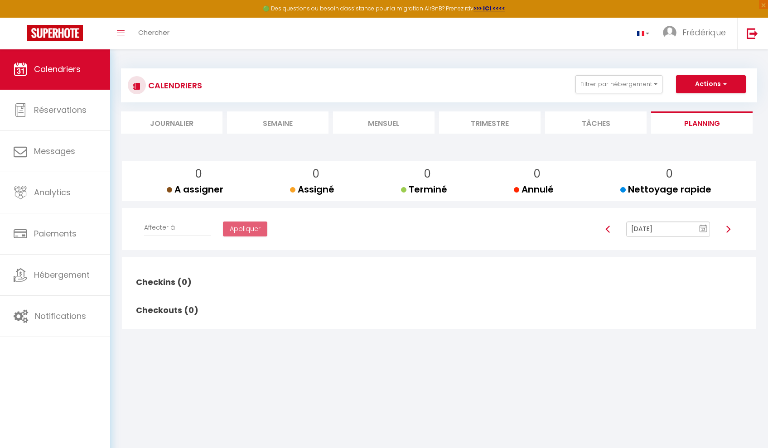
click at [487, 124] on li "Trimestre" at bounding box center [489, 122] width 101 height 22
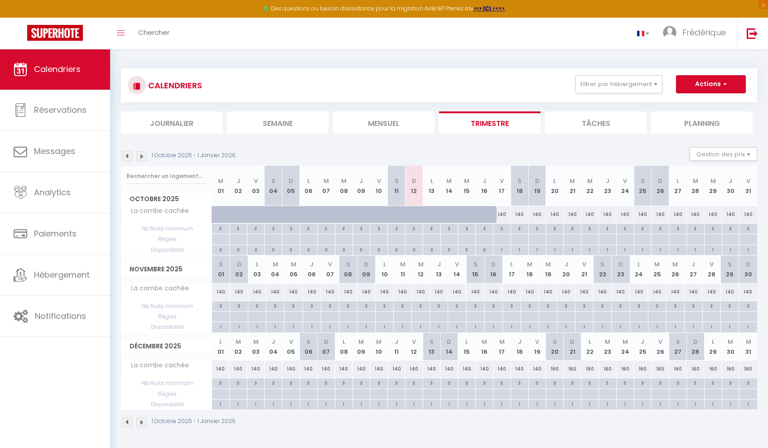
scroll to position [49, 0]
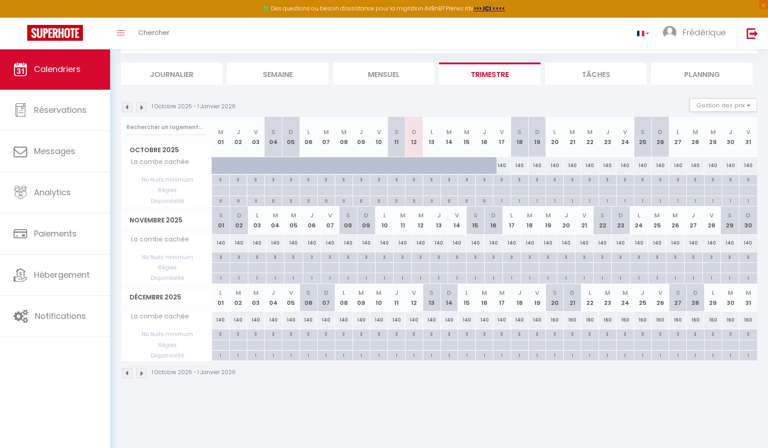
click at [140, 370] on img at bounding box center [141, 373] width 10 height 10
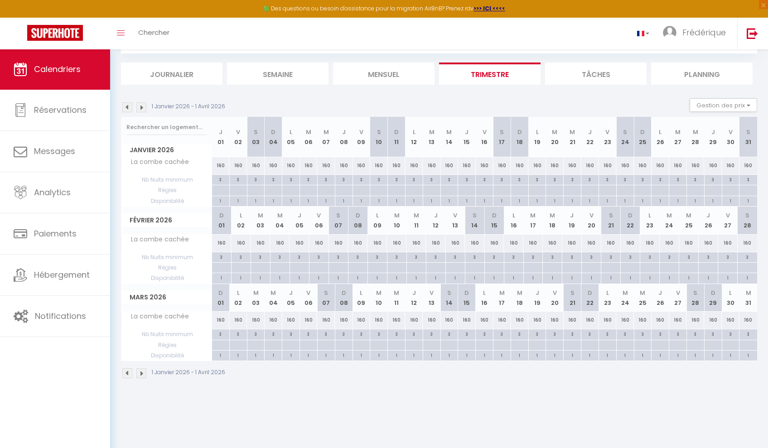
click at [140, 370] on img at bounding box center [141, 373] width 10 height 10
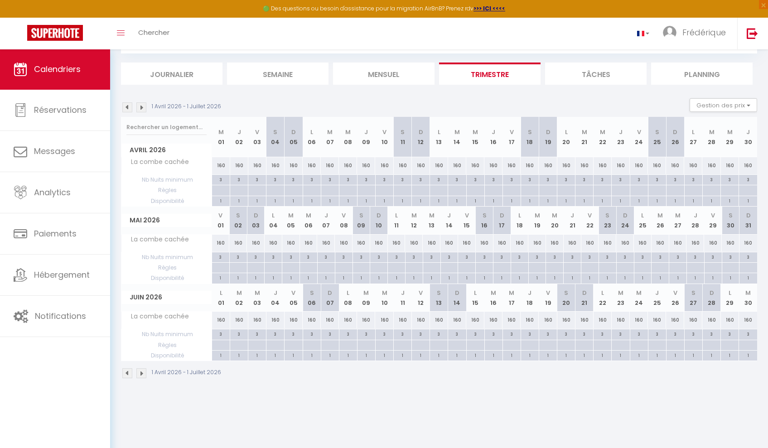
click at [140, 370] on img at bounding box center [141, 373] width 10 height 10
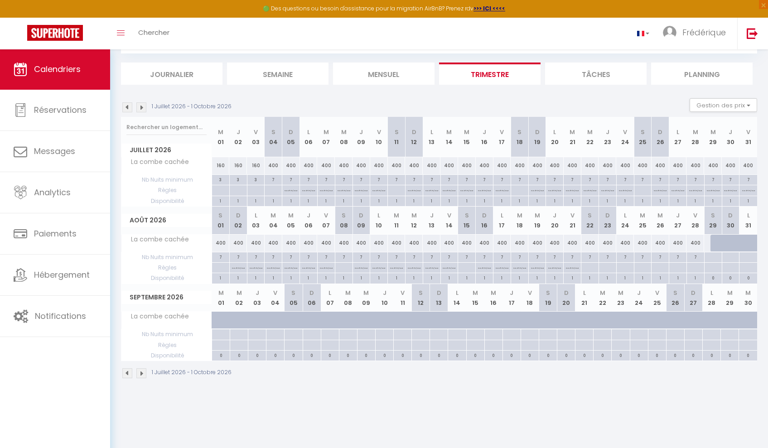
drag, startPoint x: 256, startPoint y: 35, endPoint x: 226, endPoint y: 32, distance: 30.0
click at [256, 34] on div "Toggle menubar Chercher BUTTON [PERSON_NAME] Paramètres" at bounding box center [413, 34] width 695 height 32
click at [193, 33] on div "Toggle menubar Chercher BUTTON [PERSON_NAME] Paramètres" at bounding box center [413, 34] width 695 height 32
click at [124, 34] on icon "Toggle menubar" at bounding box center [121, 32] width 8 height 5
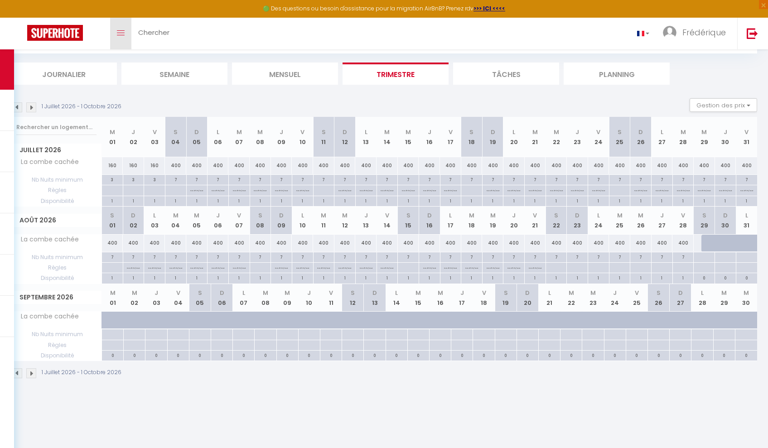
click at [124, 34] on icon "Toggle menubar" at bounding box center [121, 32] width 8 height 5
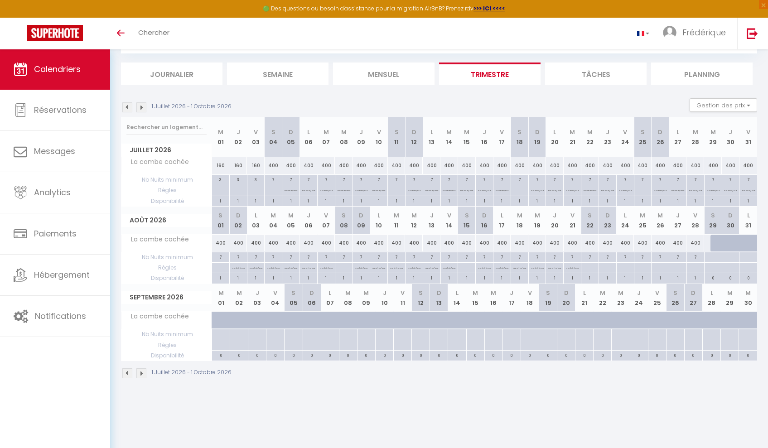
click at [426, 403] on body "🟢 Des questions ou besoin d'assistance pour la migration AirBnB? Prenez rdv >>>…" at bounding box center [384, 224] width 768 height 448
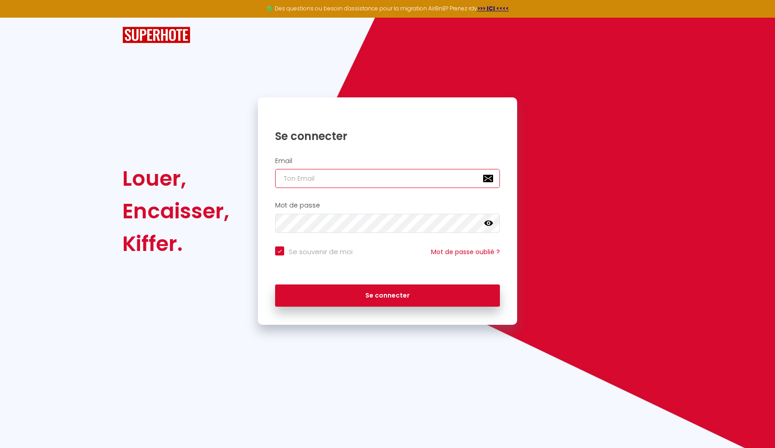
click at [346, 176] on input "email" at bounding box center [387, 178] width 225 height 19
